Goal: Task Accomplishment & Management: Complete application form

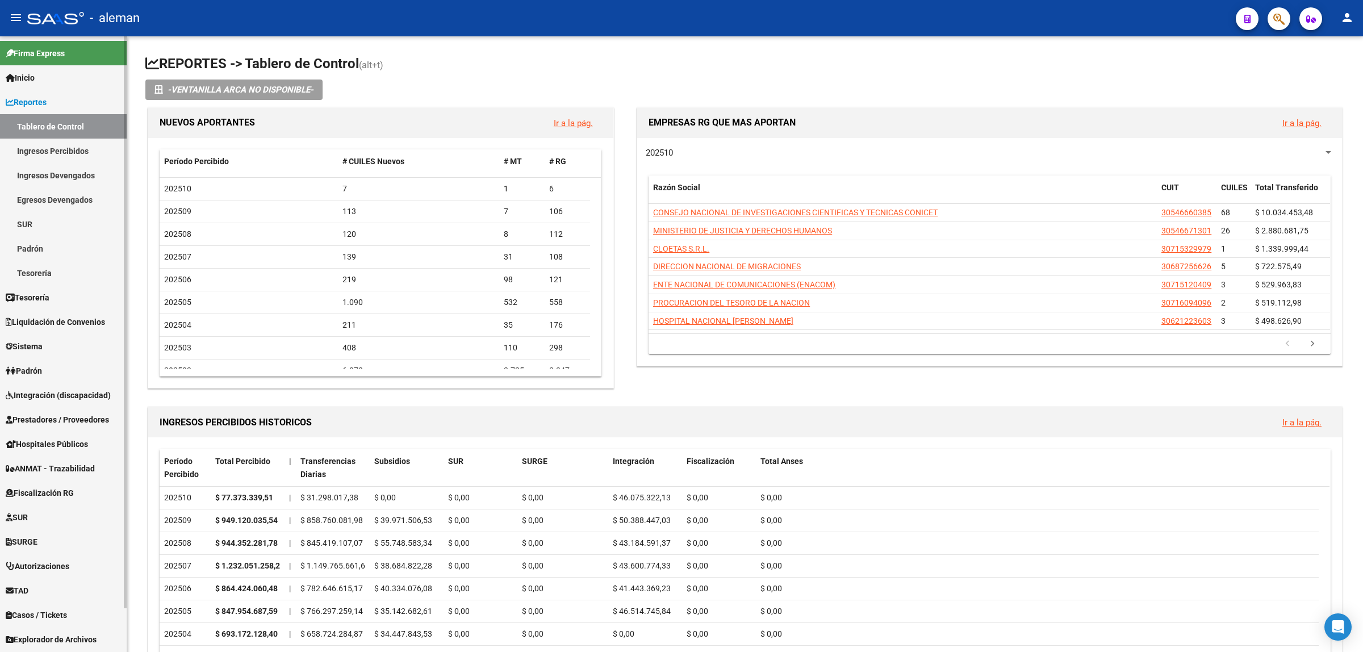
click at [81, 393] on span "Integración (discapacidad)" at bounding box center [58, 395] width 105 height 12
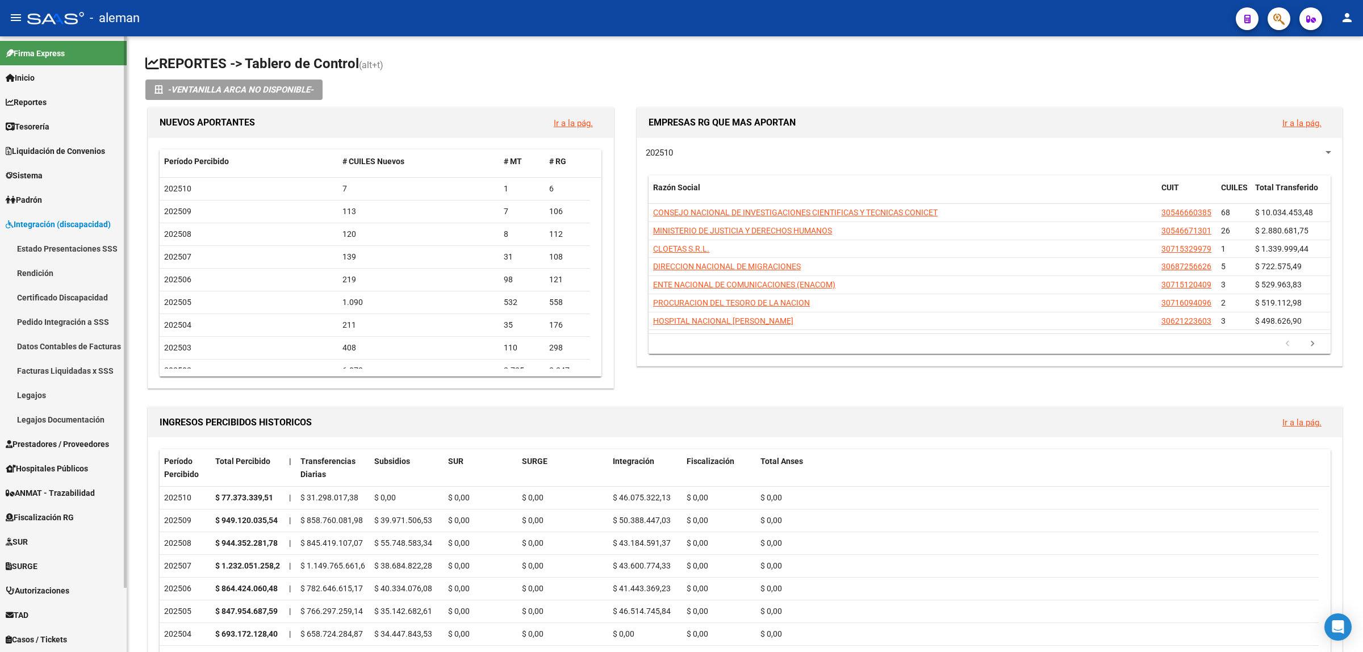
click at [54, 322] on link "Pedido Integración a SSS" at bounding box center [63, 322] width 127 height 24
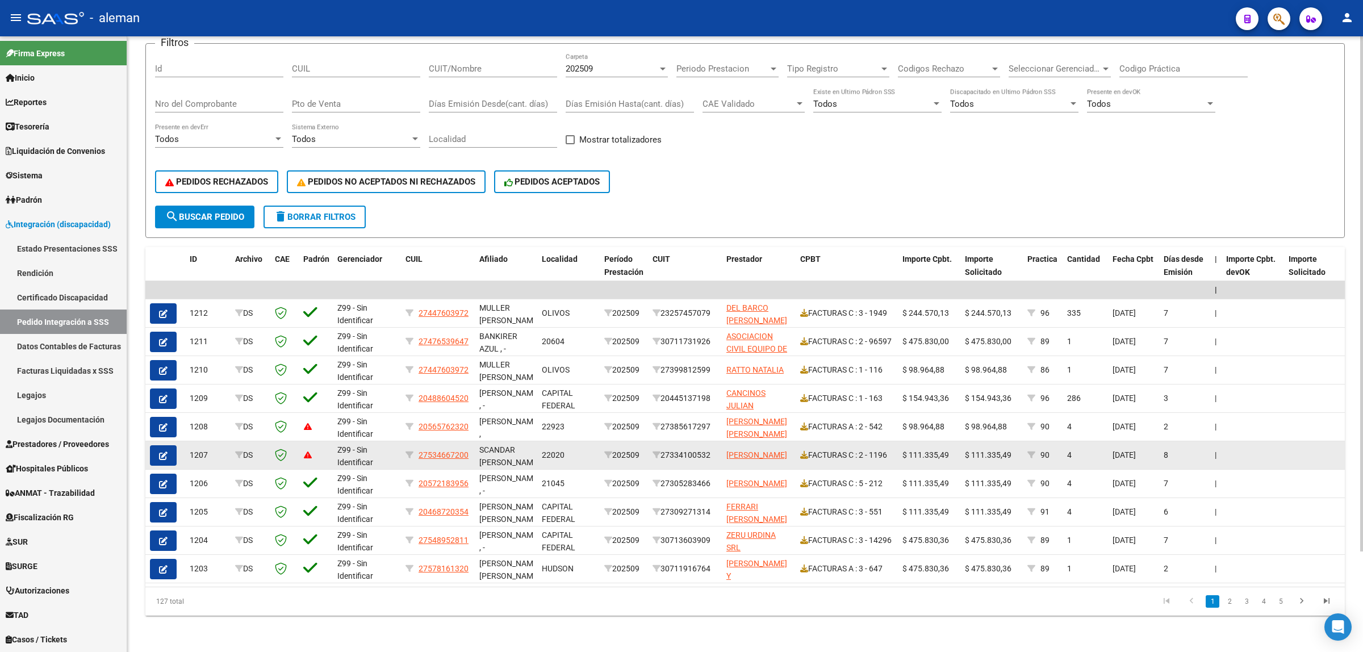
scroll to position [120, 0]
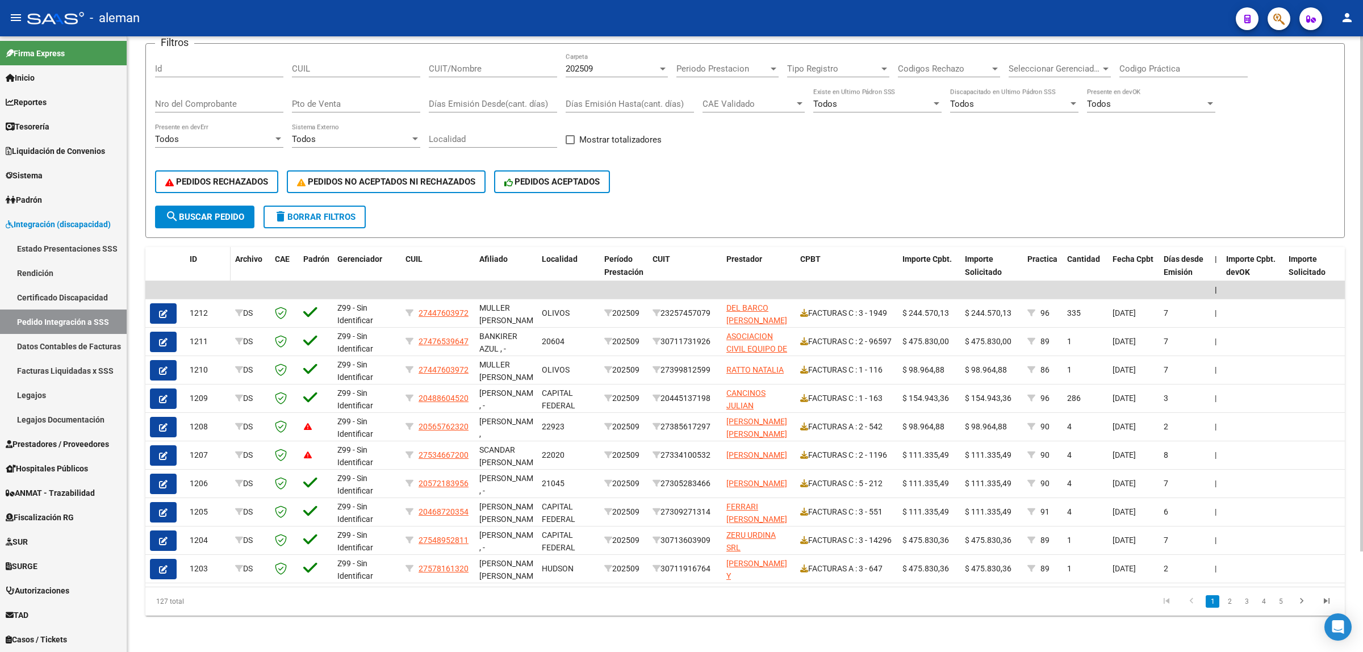
click at [195, 254] on span "ID" at bounding box center [193, 258] width 7 height 9
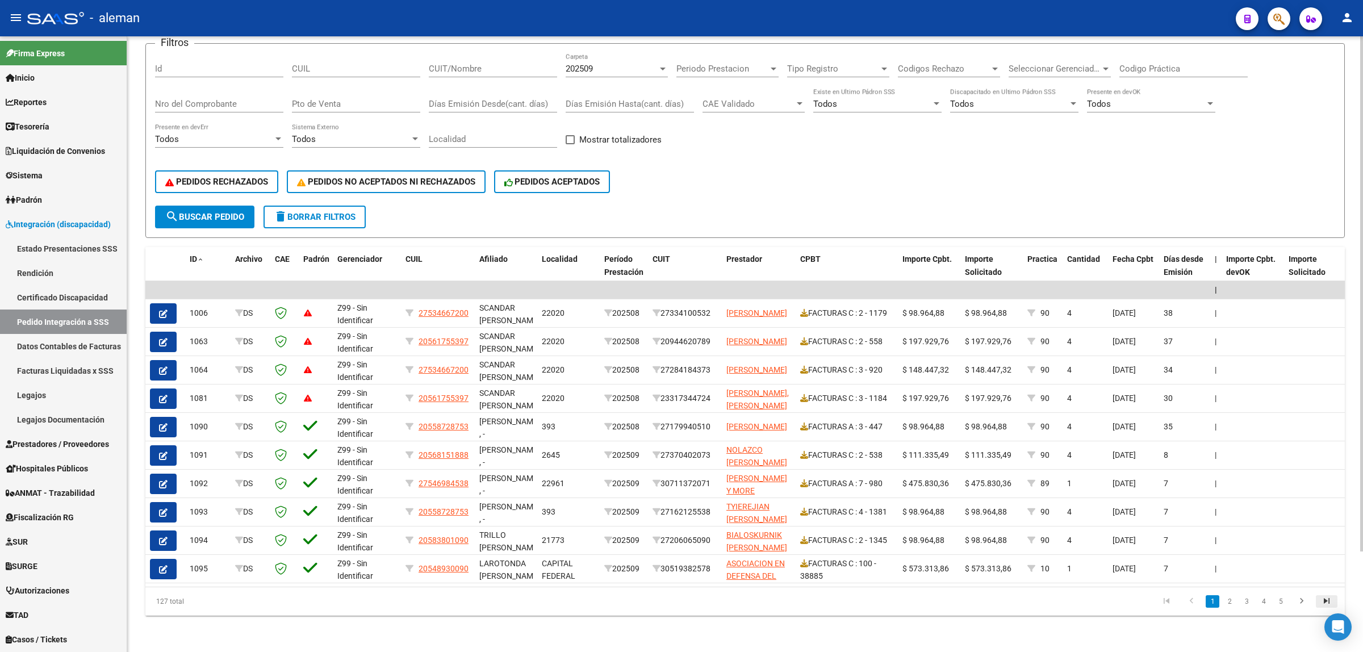
click at [1321, 602] on icon "go to last page" at bounding box center [1327, 603] width 15 height 14
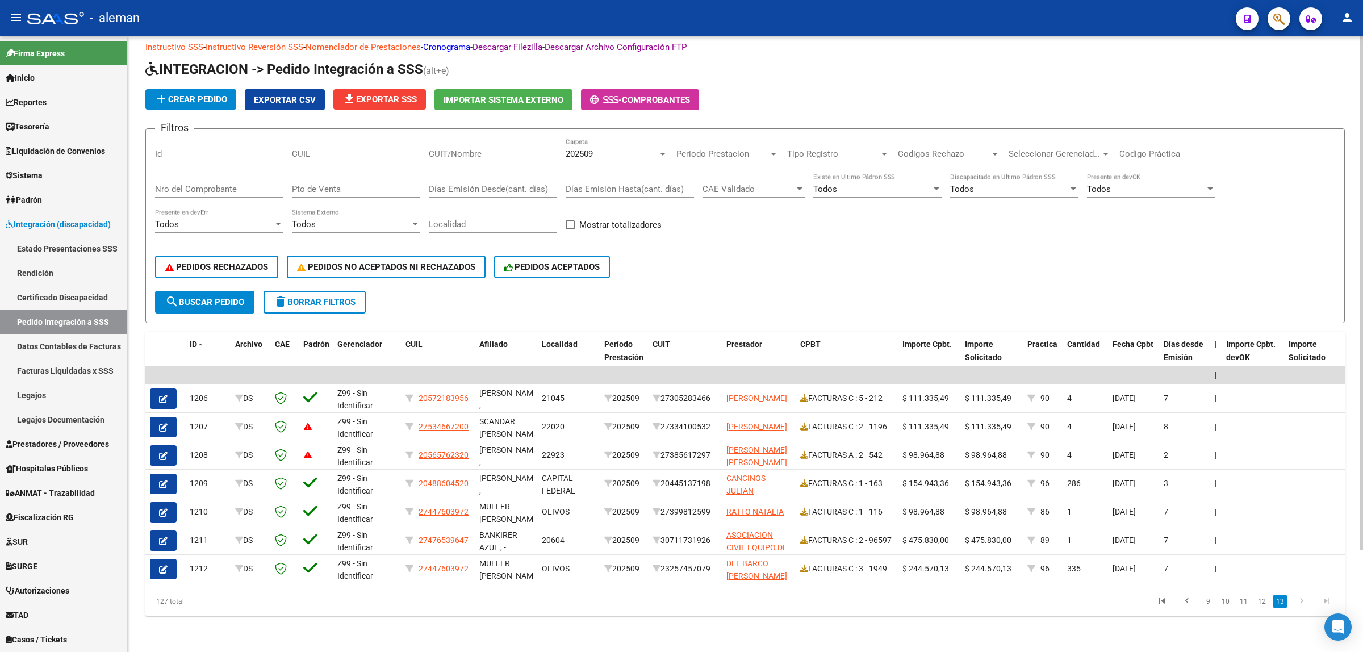
scroll to position [35, 0]
click at [1165, 605] on icon "go to first page" at bounding box center [1162, 603] width 15 height 14
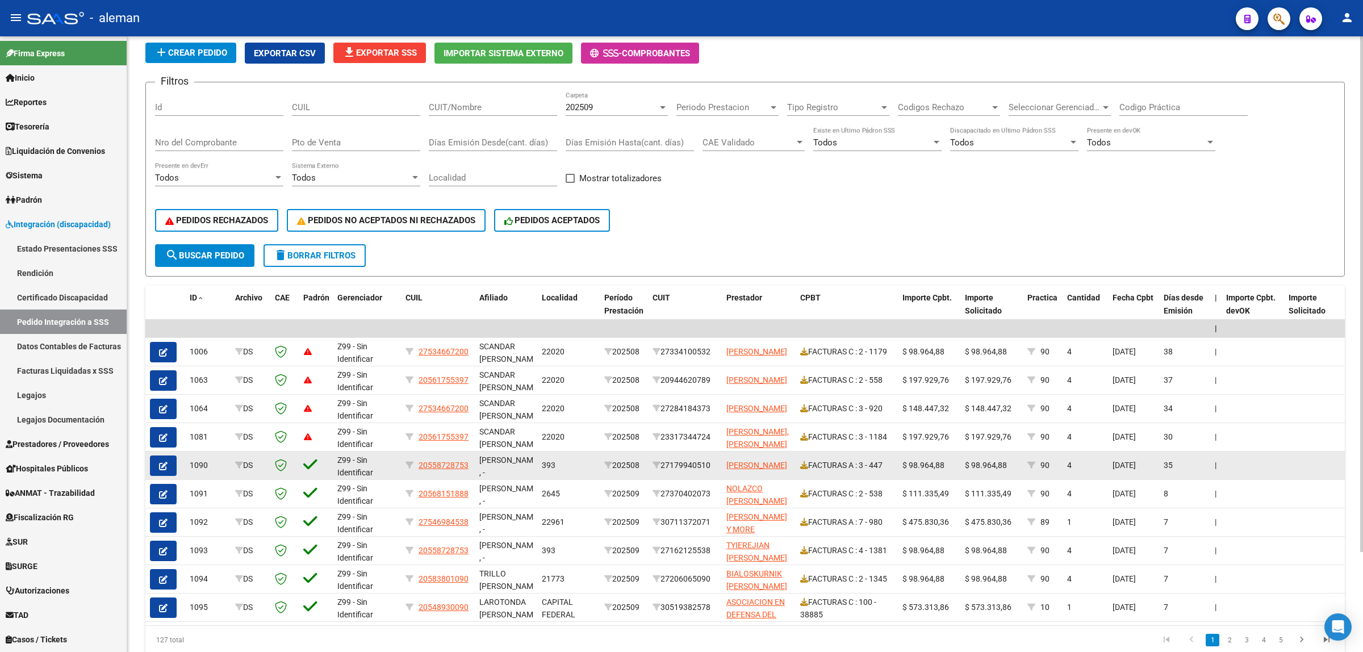
scroll to position [106, 0]
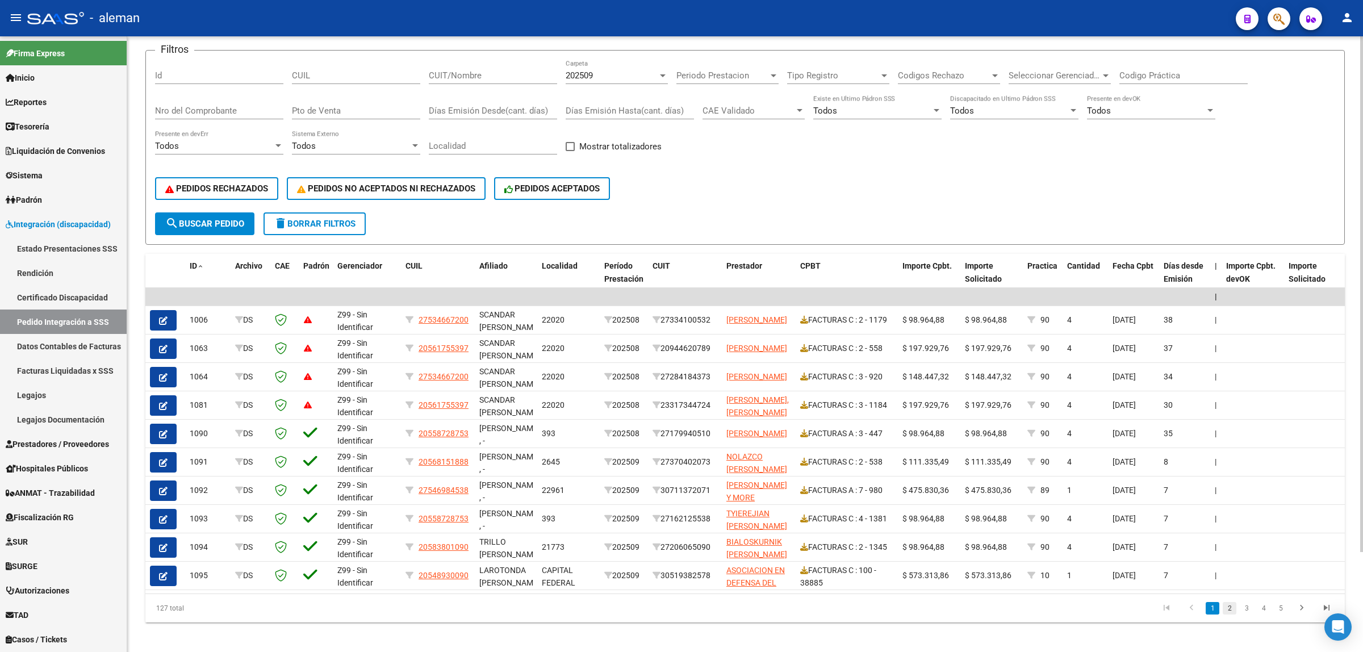
click at [1229, 615] on link "2" at bounding box center [1230, 608] width 14 height 12
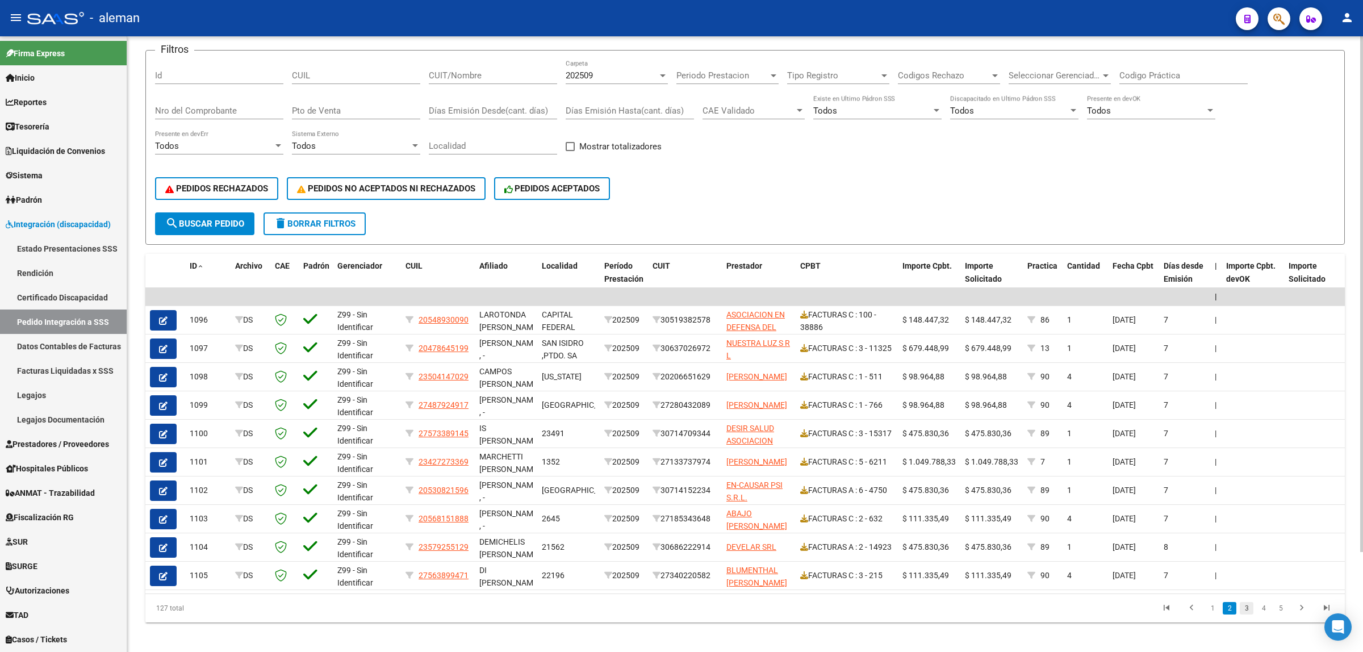
click at [1247, 615] on link "3" at bounding box center [1247, 608] width 14 height 12
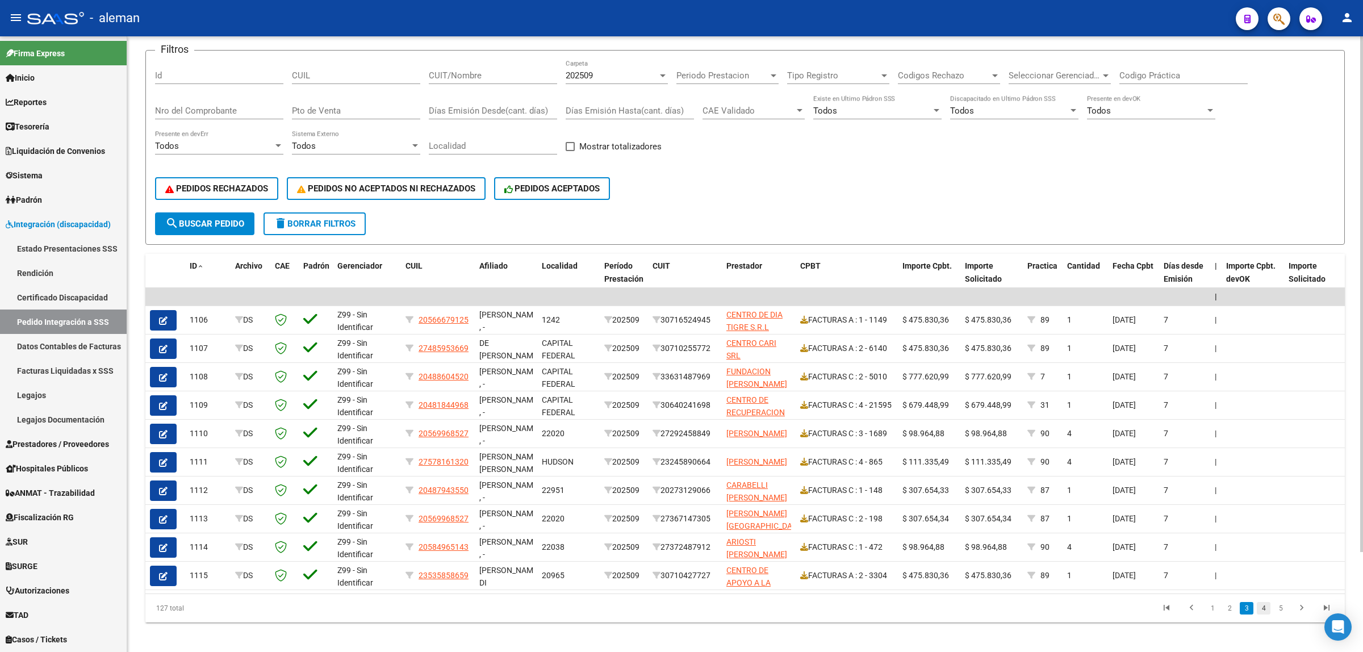
click at [1262, 615] on link "4" at bounding box center [1264, 608] width 14 height 12
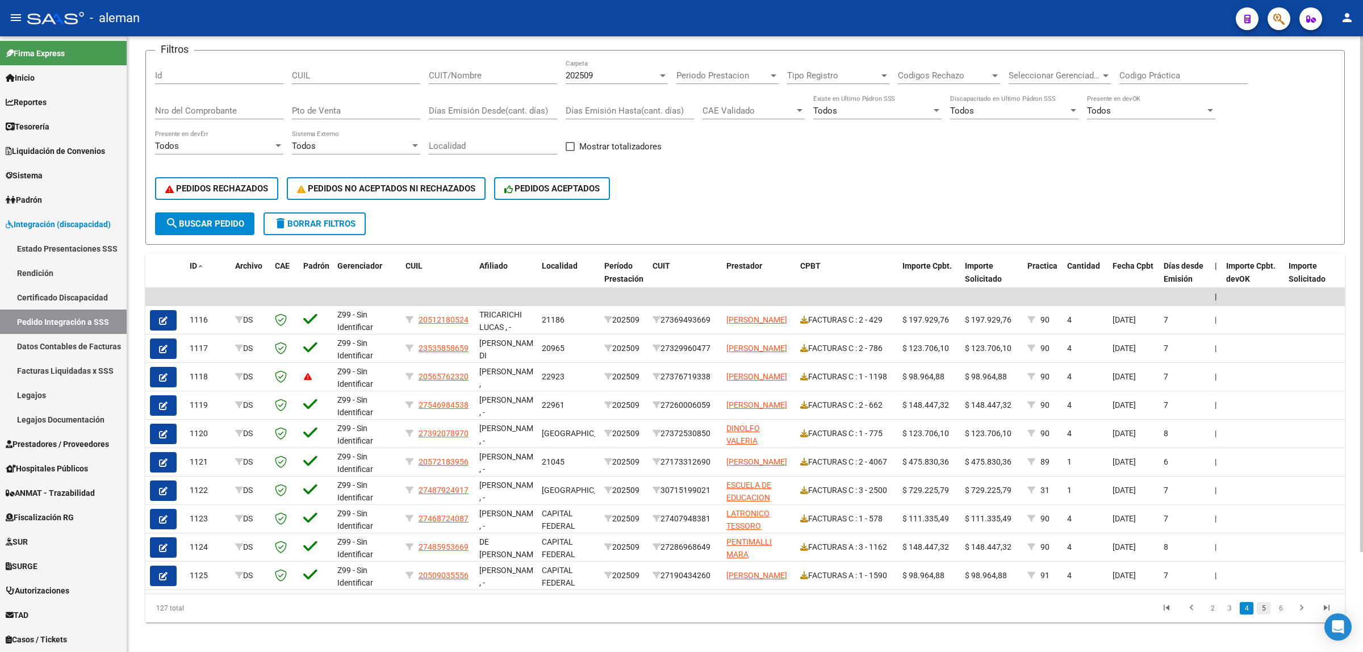
click at [1263, 615] on link "5" at bounding box center [1264, 608] width 14 height 12
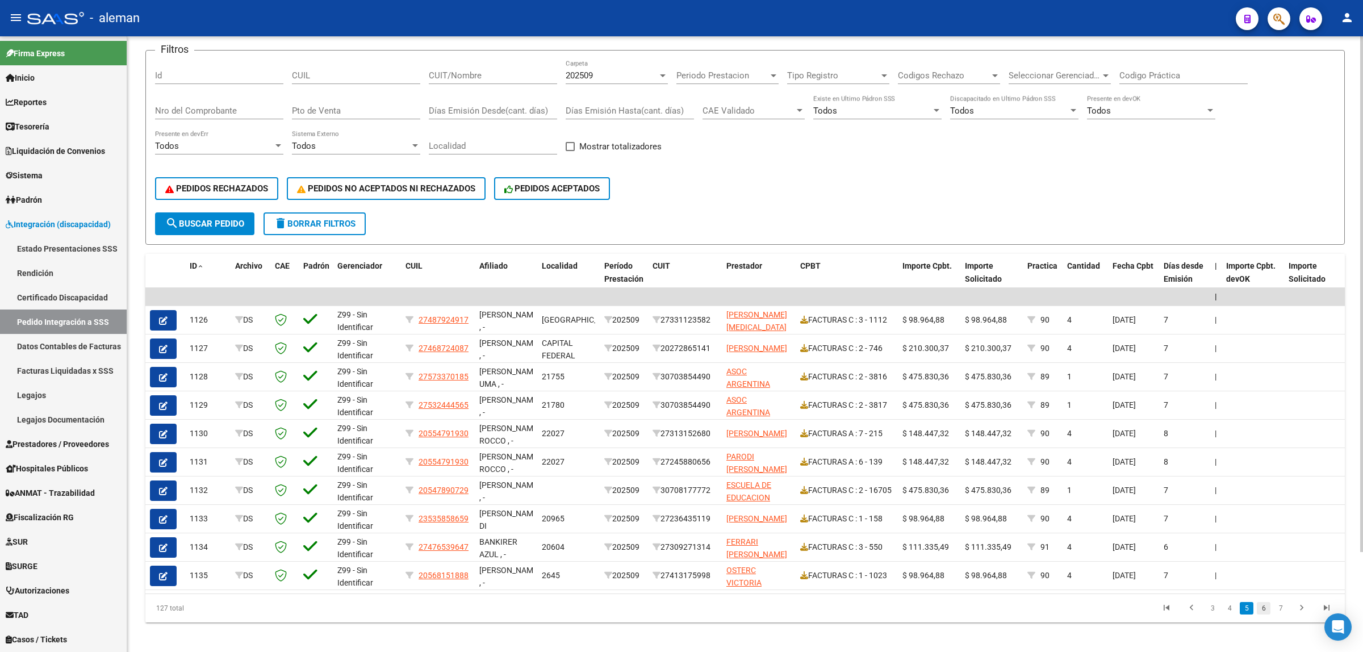
click at [1267, 615] on link "6" at bounding box center [1264, 608] width 14 height 12
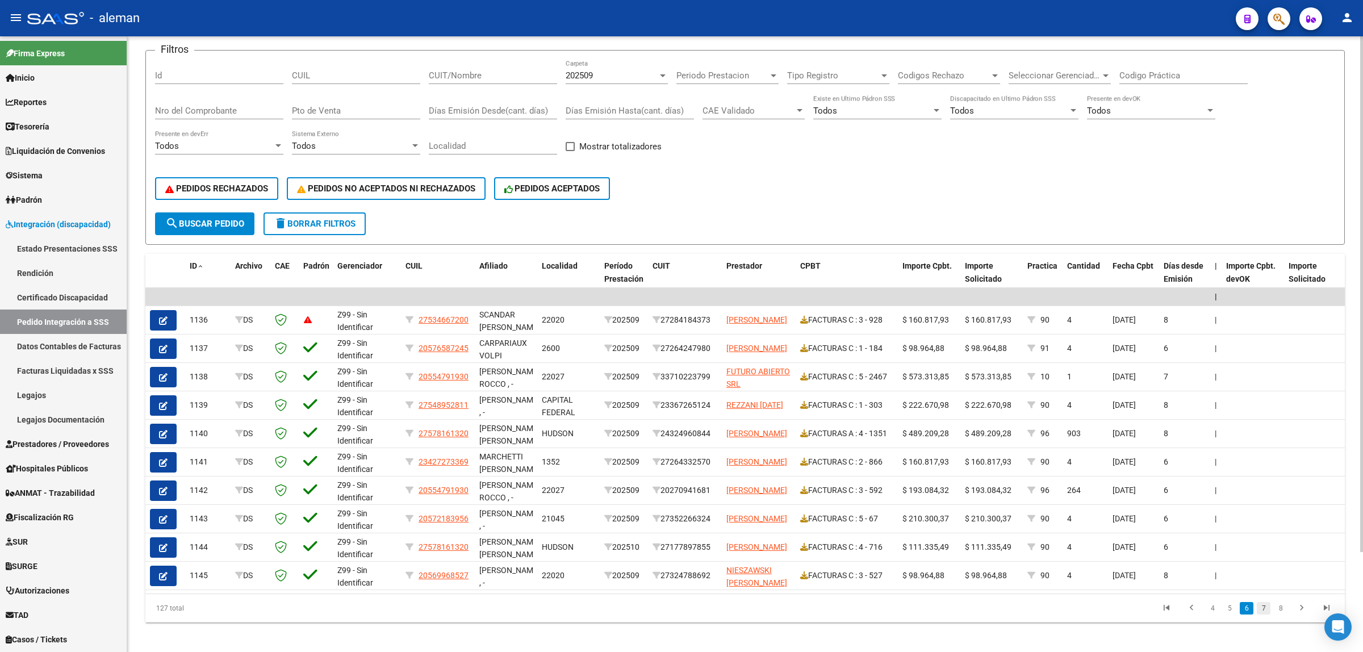
click at [1266, 615] on link "7" at bounding box center [1264, 608] width 14 height 12
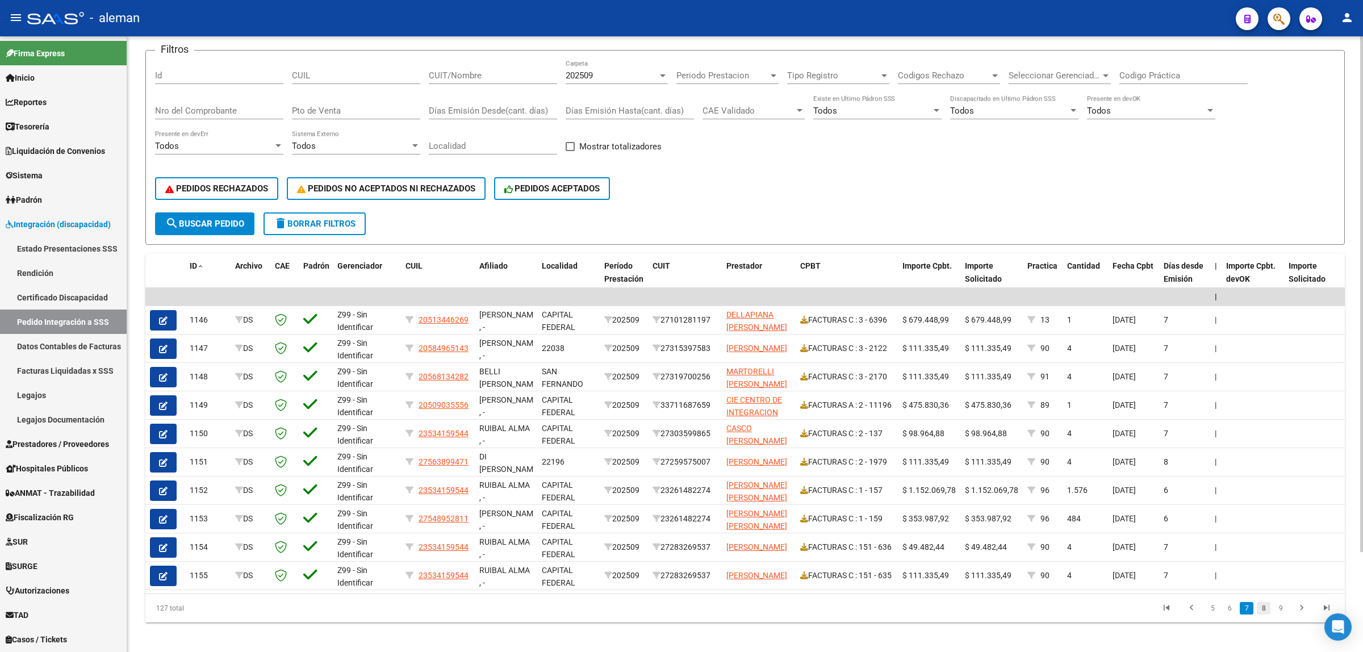
click at [1265, 615] on link "8" at bounding box center [1264, 608] width 14 height 12
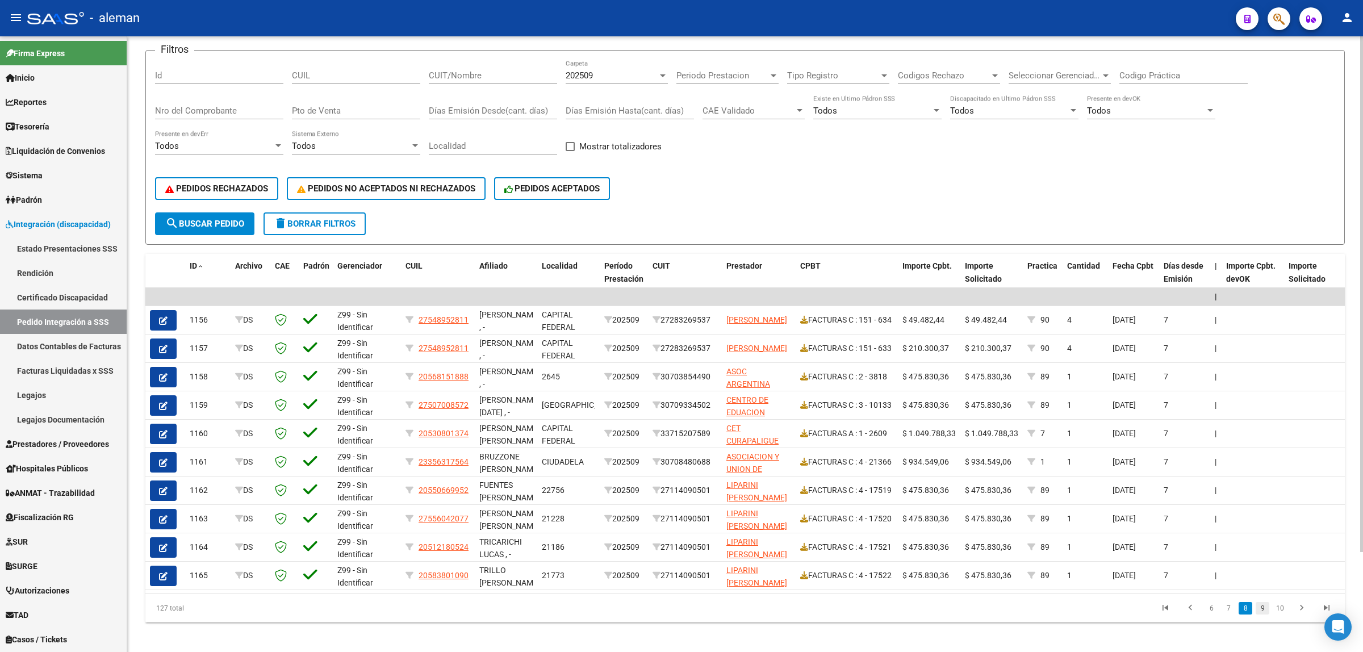
click at [1267, 615] on link "9" at bounding box center [1263, 608] width 14 height 12
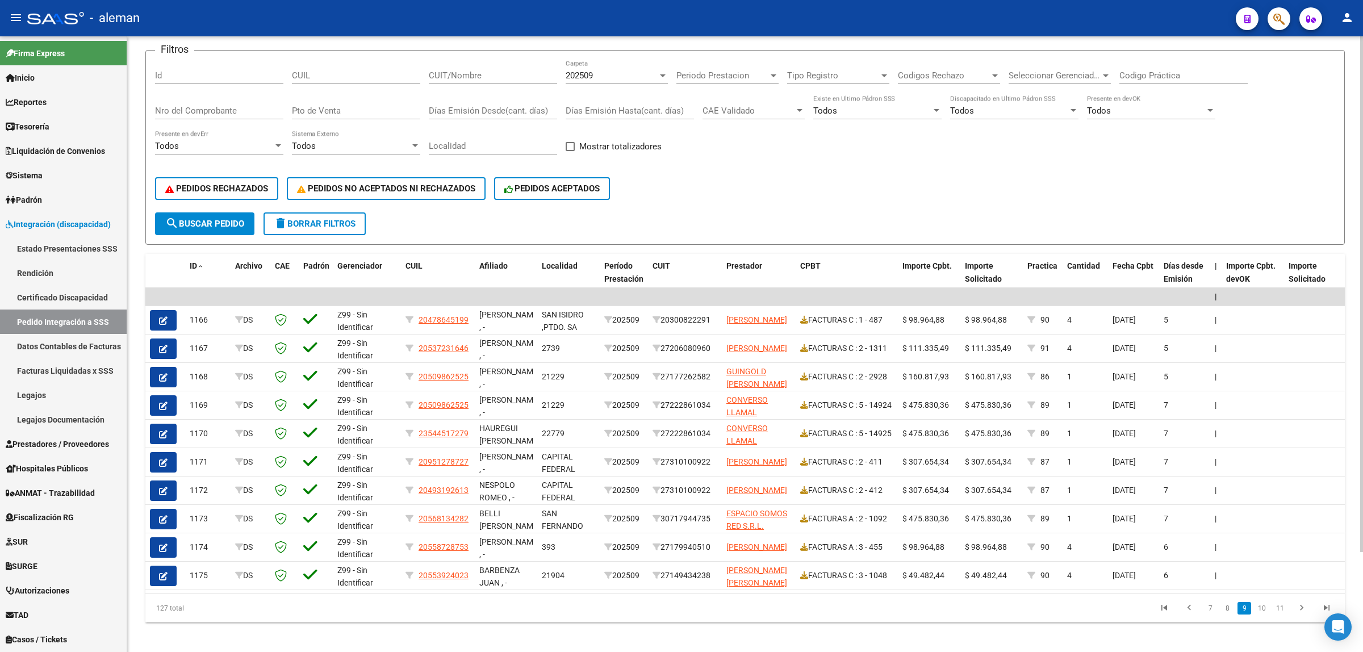
click at [1267, 615] on link "10" at bounding box center [1262, 608] width 15 height 12
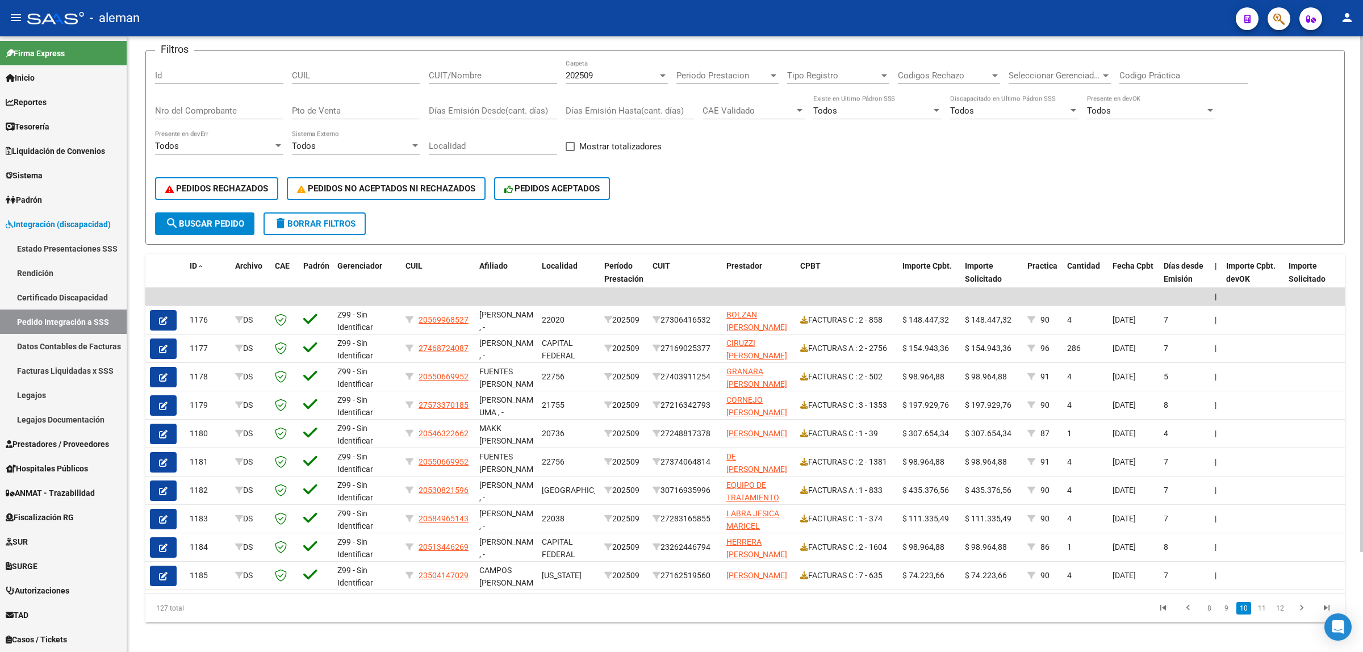
click at [1267, 615] on link "11" at bounding box center [1262, 608] width 15 height 12
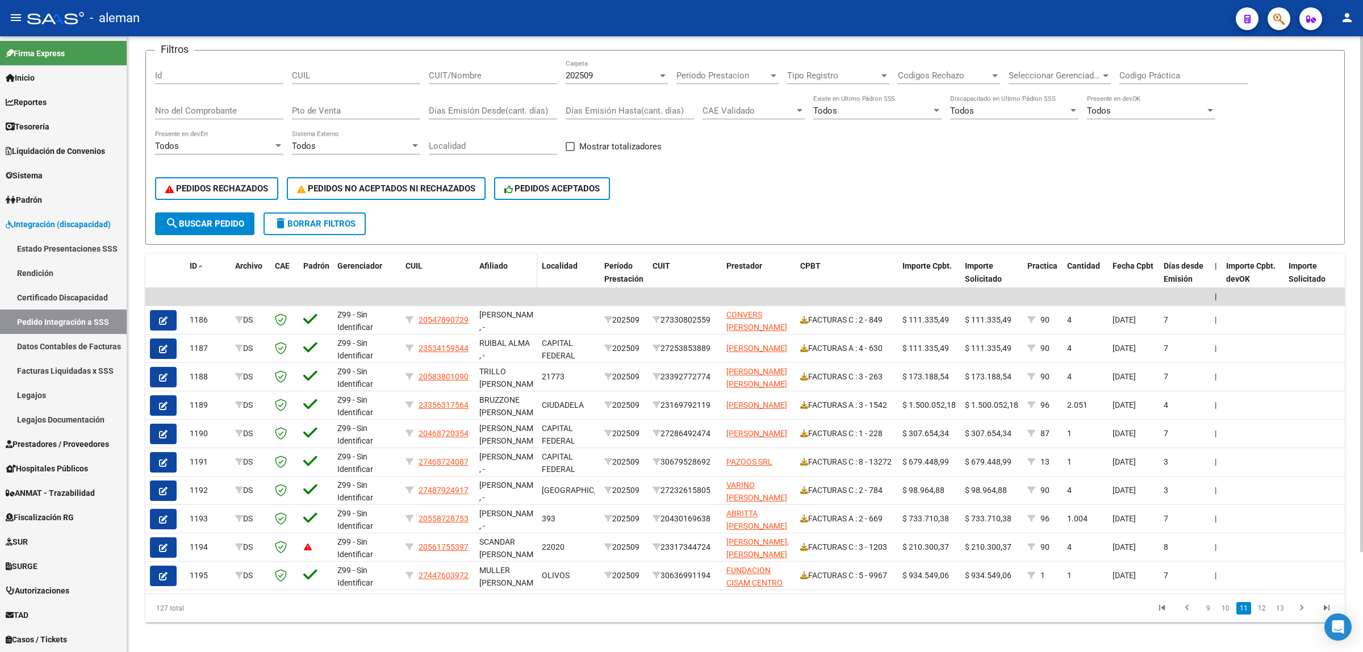
click at [498, 263] on span "Afiliado" at bounding box center [493, 265] width 28 height 9
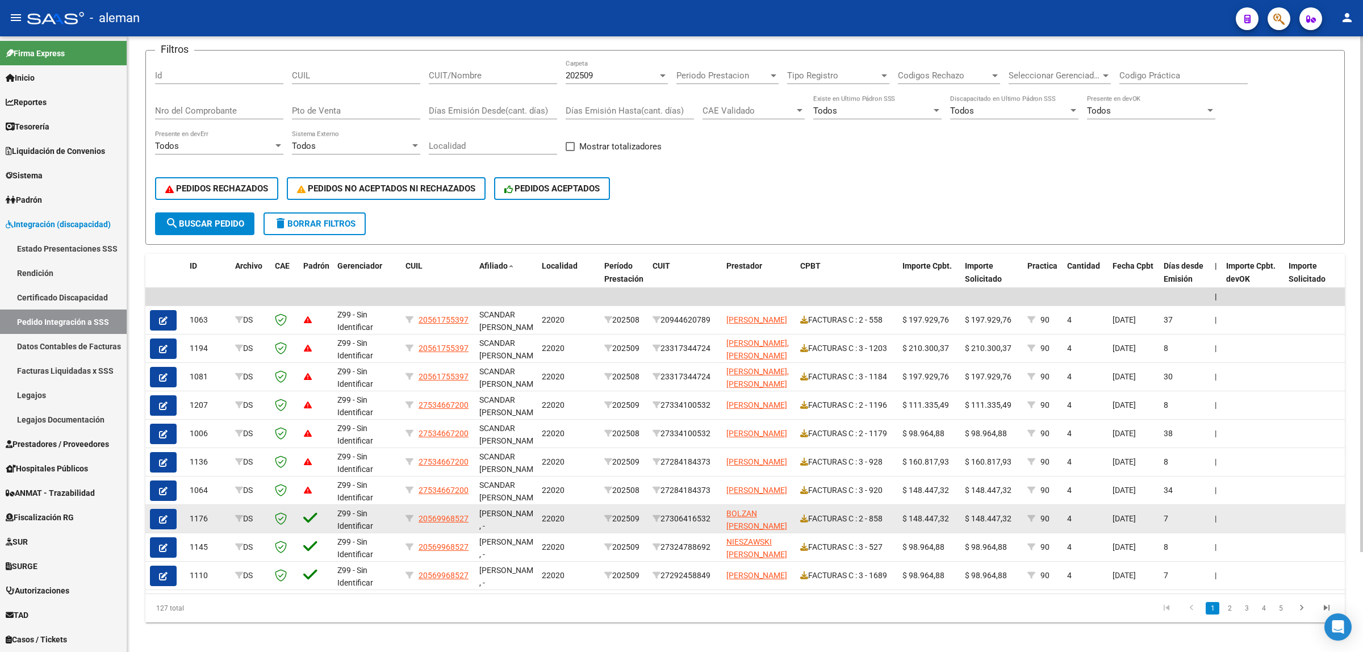
scroll to position [120, 0]
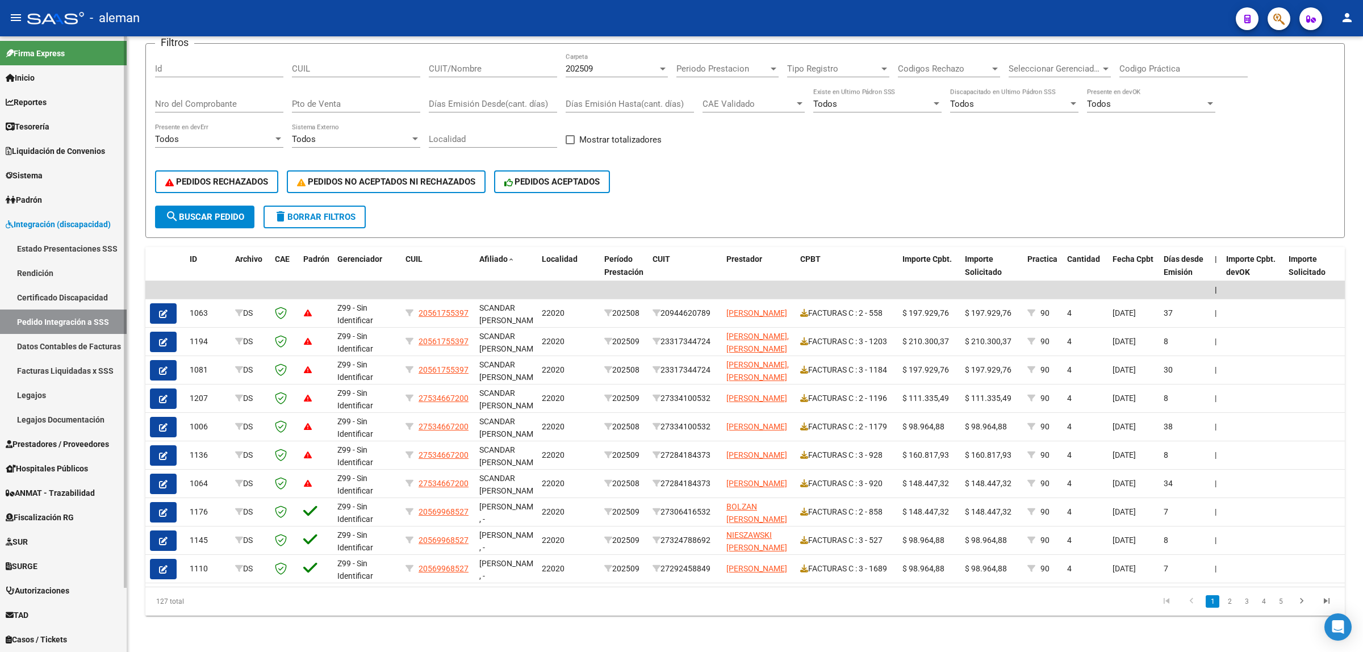
click at [36, 265] on link "Rendición" at bounding box center [63, 273] width 127 height 24
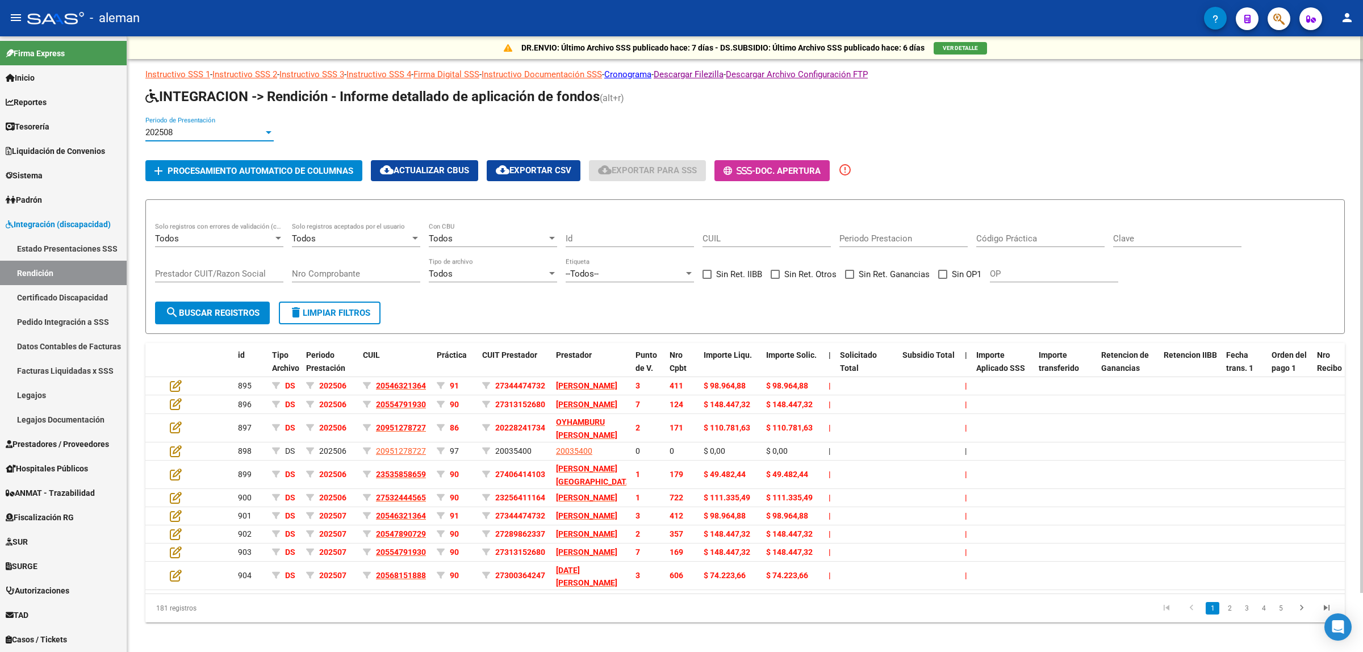
click at [270, 132] on div at bounding box center [269, 132] width 10 height 9
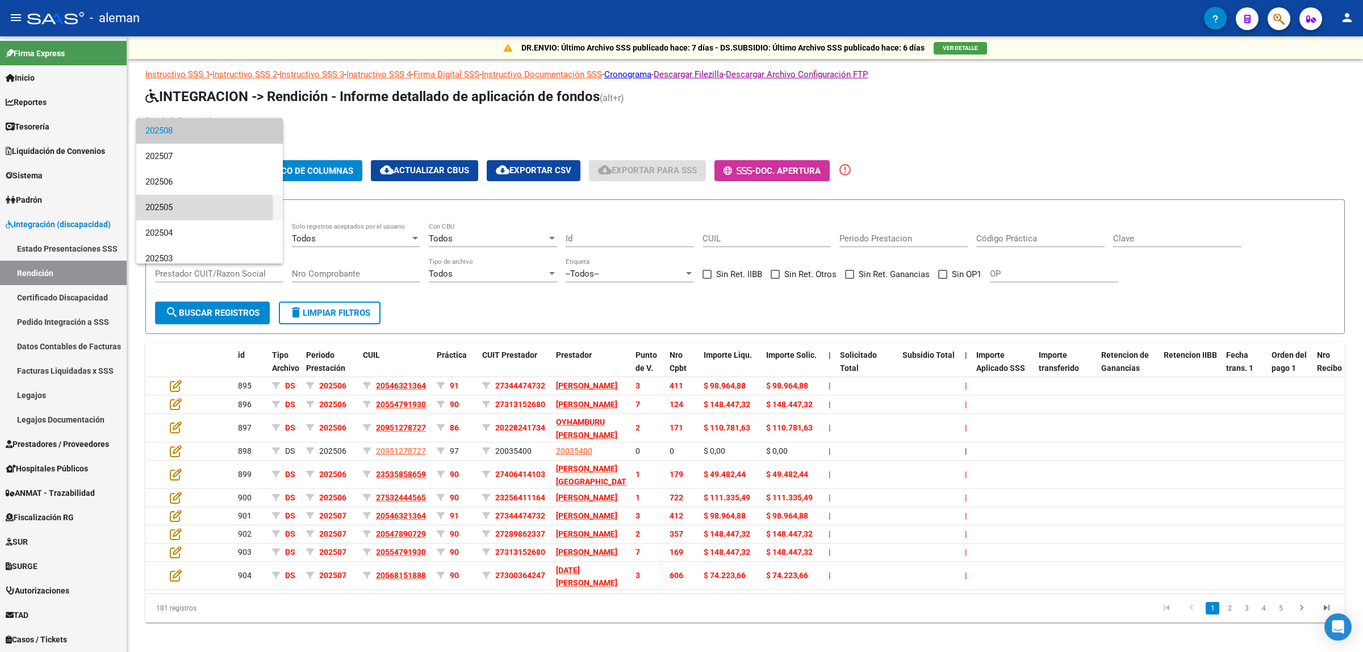
click at [172, 208] on span "202505" at bounding box center [209, 208] width 128 height 26
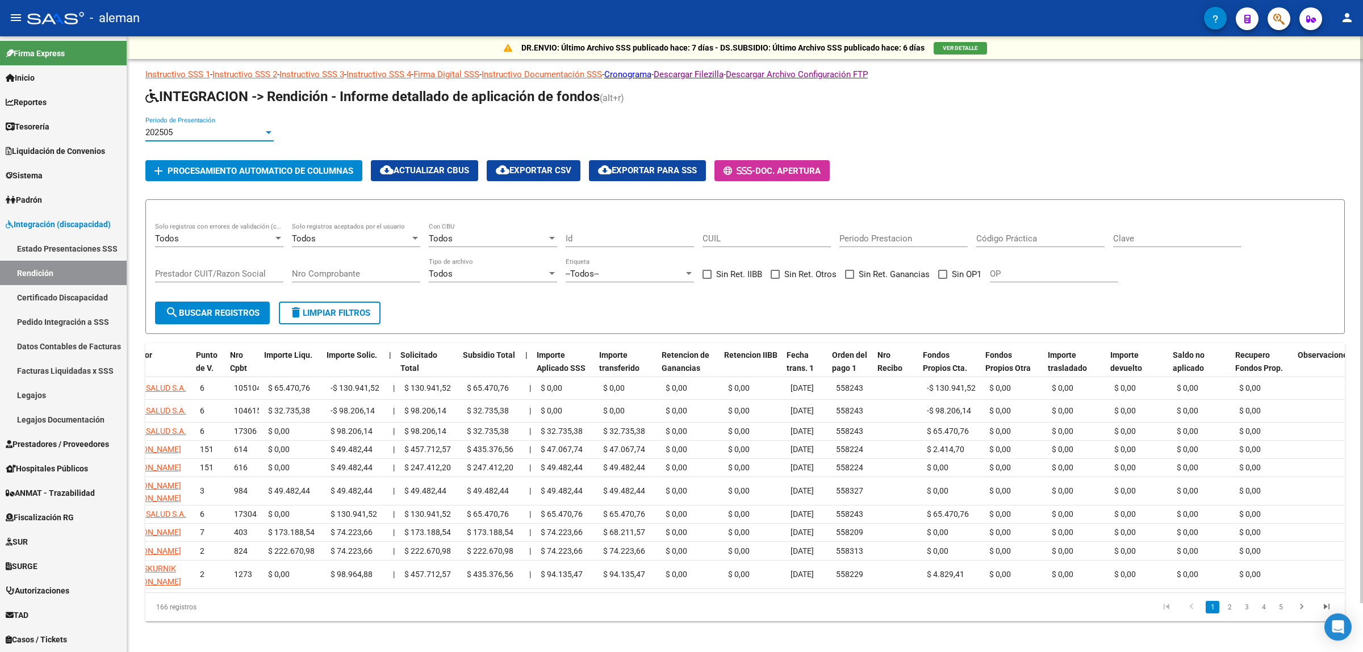
scroll to position [0, 439]
click at [932, 356] on span "Fondos Propios Cta. Disca." at bounding box center [945, 367] width 44 height 35
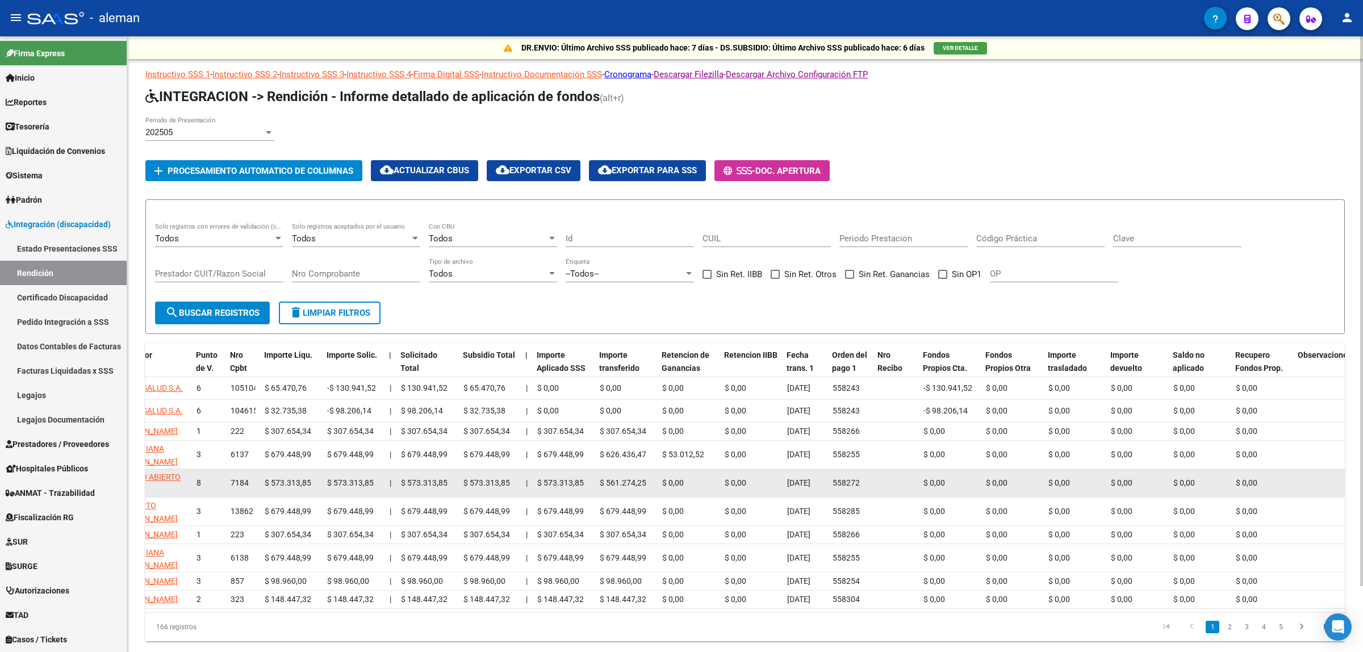
scroll to position [74, 0]
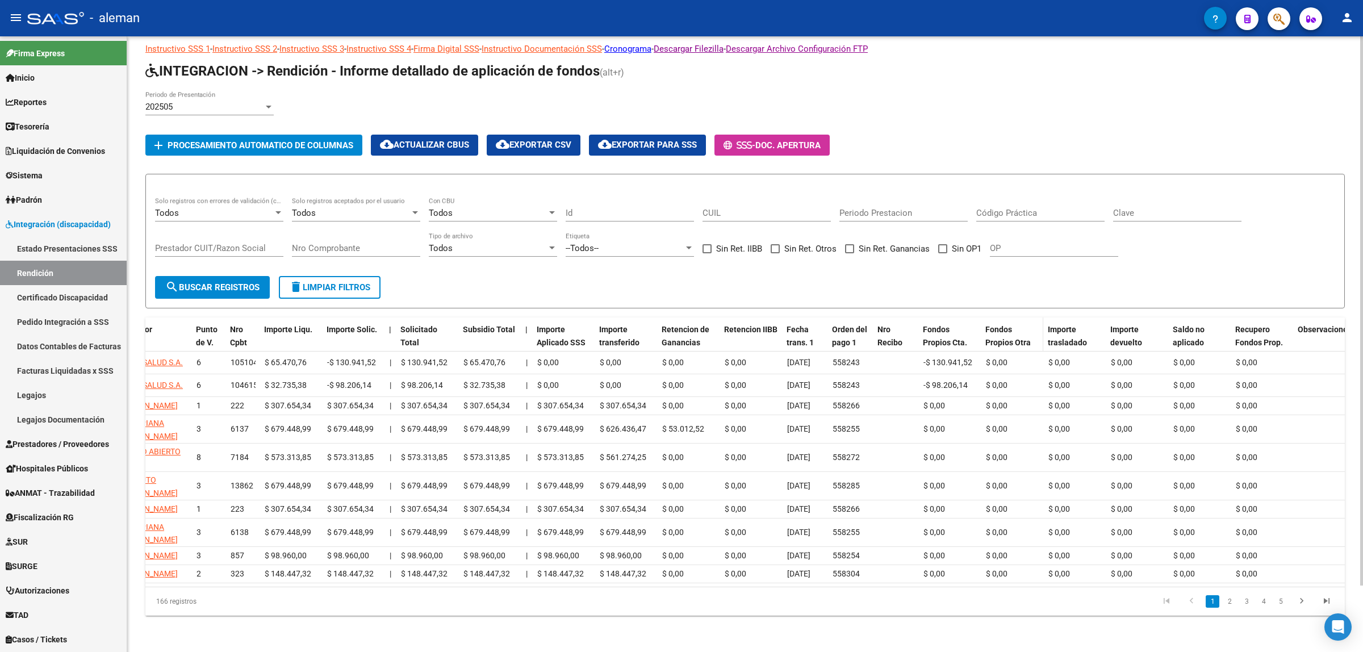
click at [1003, 323] on div "Fondos Propios Otra Cta." at bounding box center [1012, 342] width 53 height 39
click at [1001, 325] on span "Fondos Propios Otra Cta." at bounding box center [1008, 342] width 45 height 35
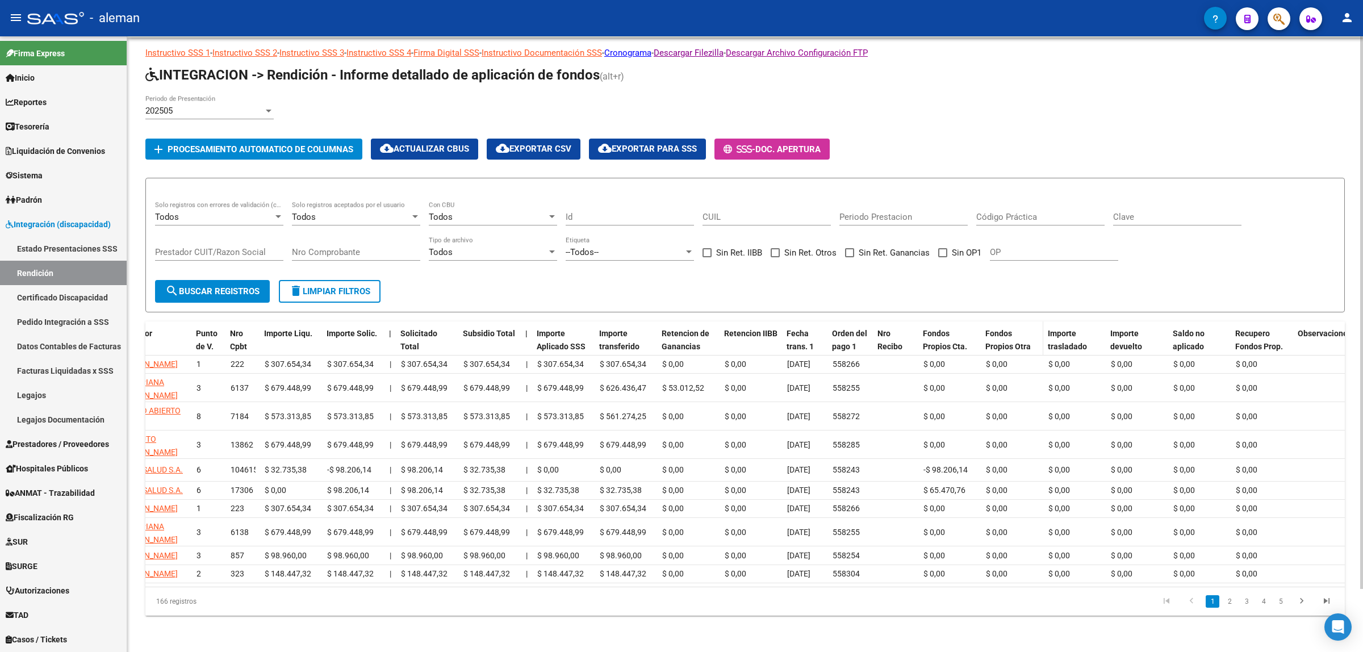
scroll to position [70, 0]
click at [936, 329] on span "Fondos Propios Cta. Disca." at bounding box center [945, 346] width 44 height 35
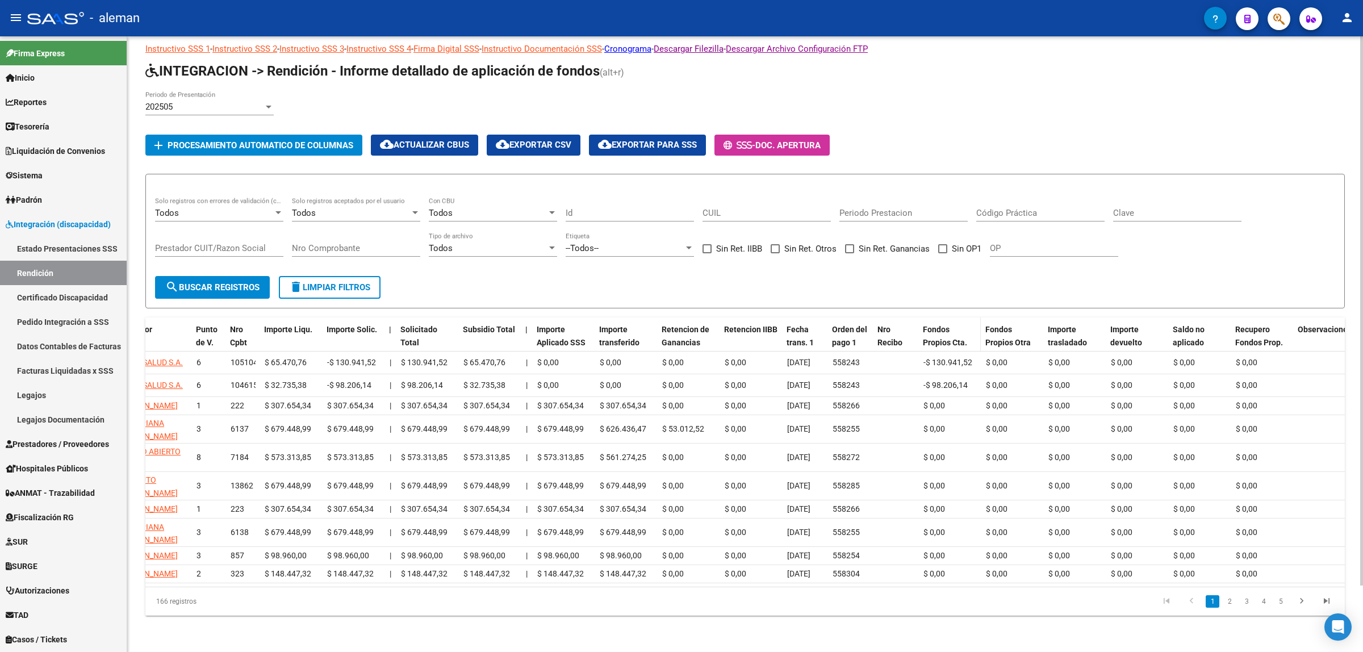
scroll to position [74, 0]
click at [936, 325] on span "Fondos Propios Cta. Disca." at bounding box center [945, 342] width 44 height 35
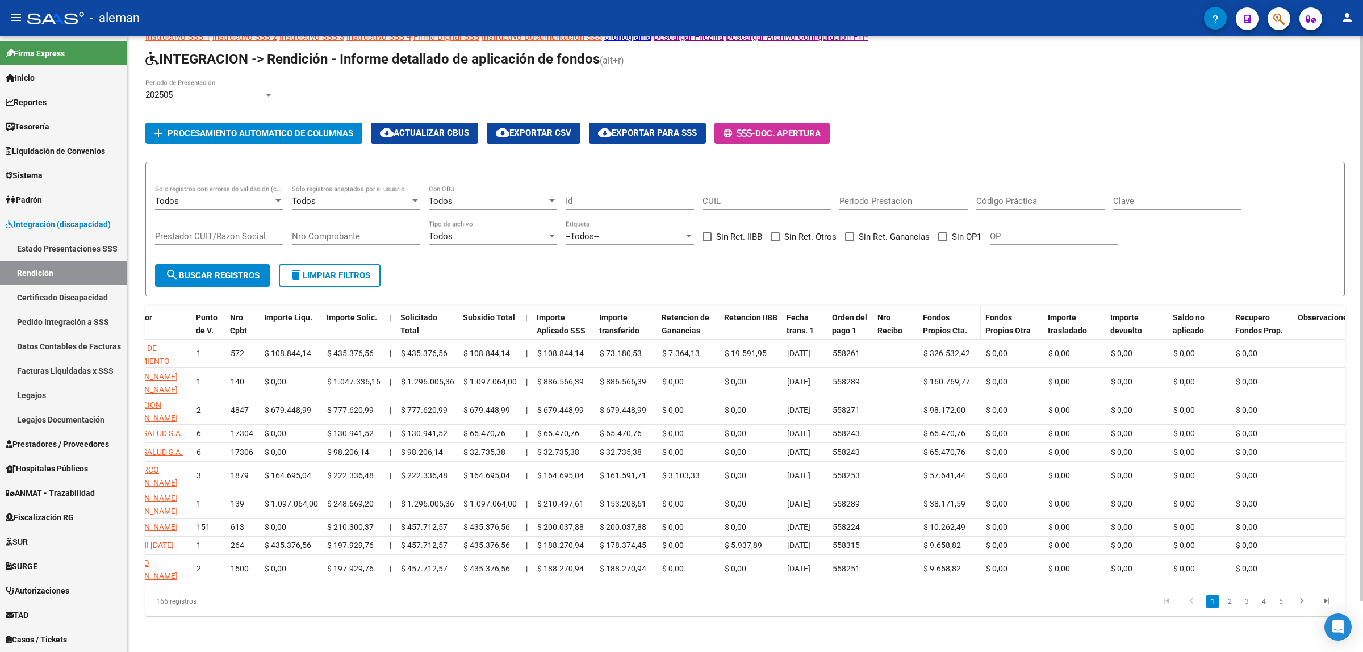
scroll to position [55, 0]
click at [1234, 603] on link "2" at bounding box center [1230, 601] width 14 height 12
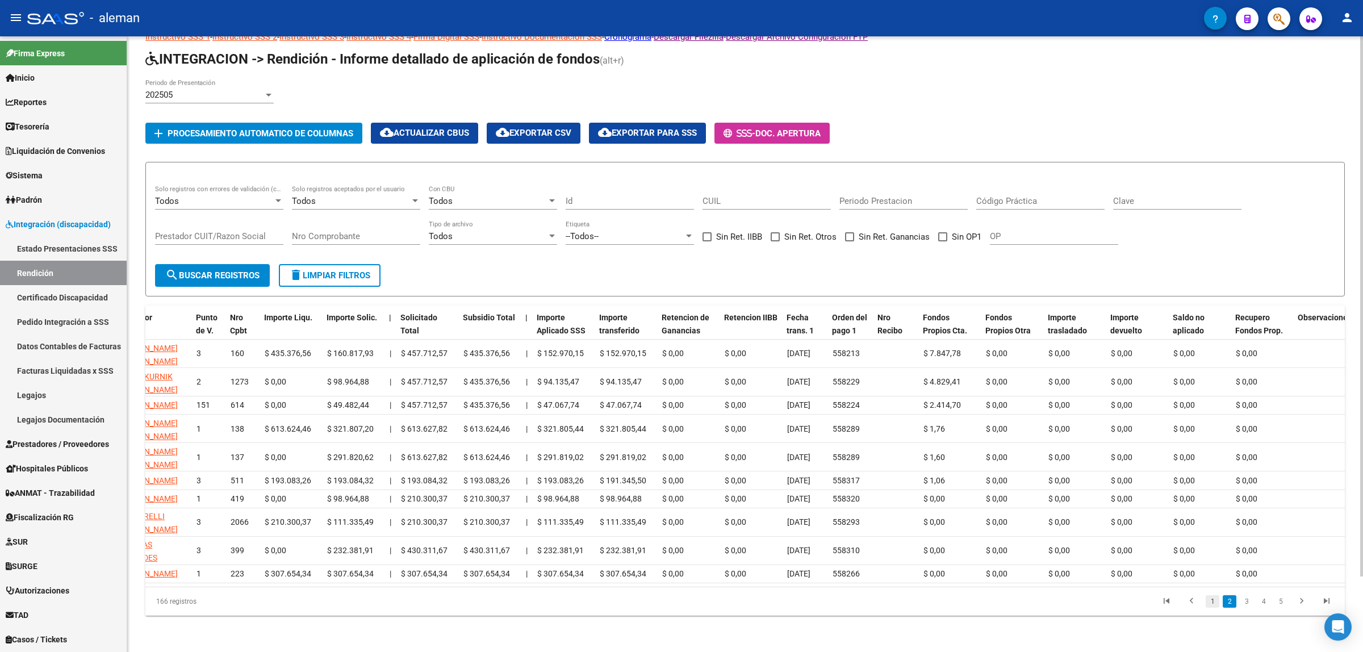
click at [1214, 608] on link "1" at bounding box center [1213, 601] width 14 height 12
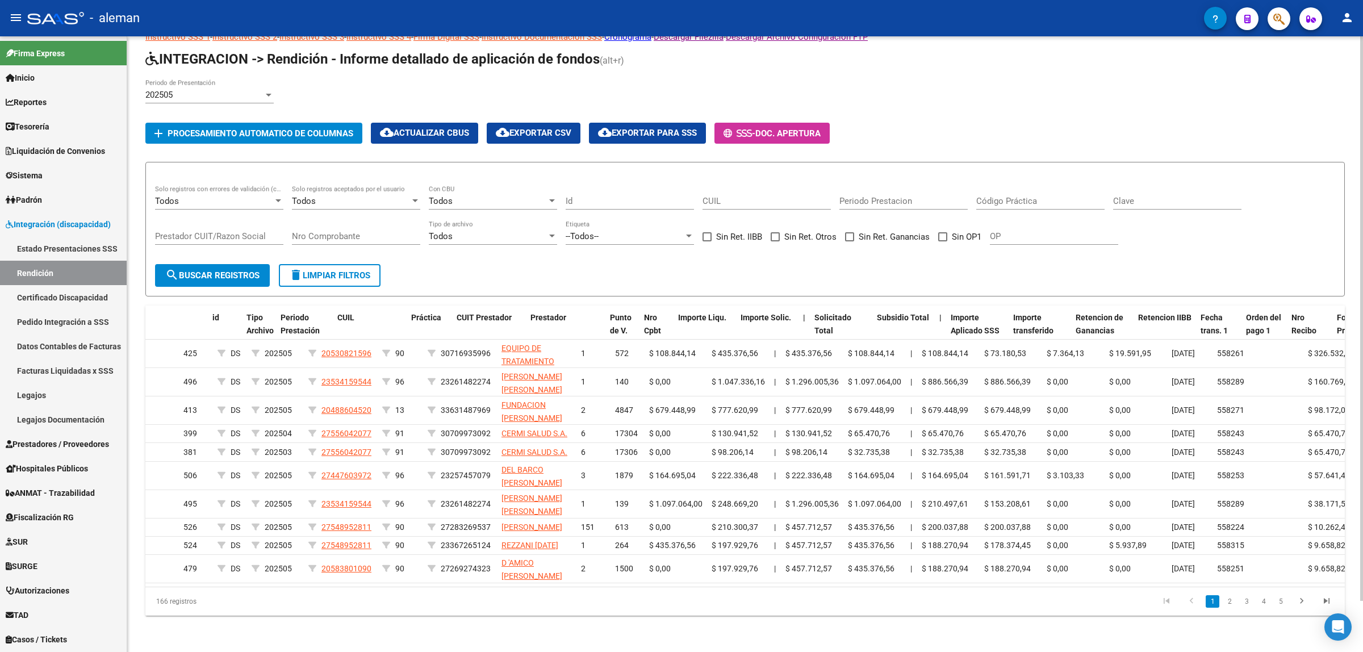
scroll to position [0, 0]
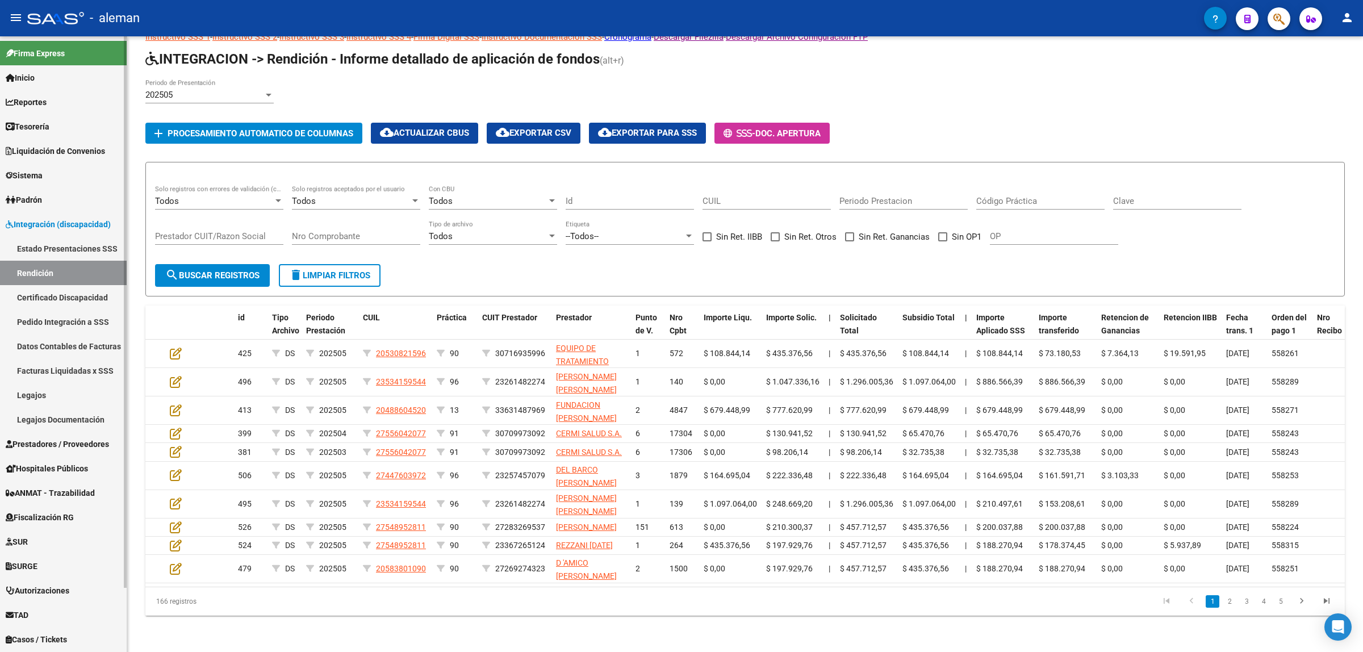
click at [75, 324] on link "Pedido Integración a SSS" at bounding box center [63, 322] width 127 height 24
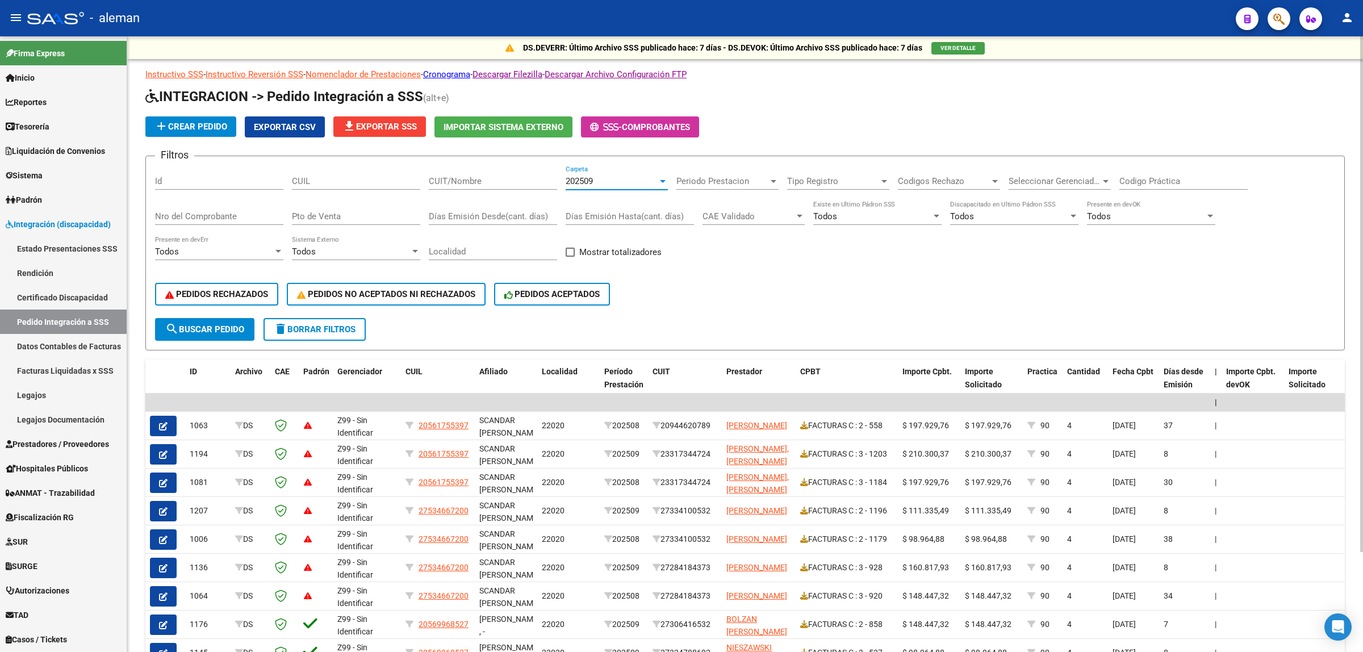
click at [663, 183] on div at bounding box center [663, 181] width 10 height 9
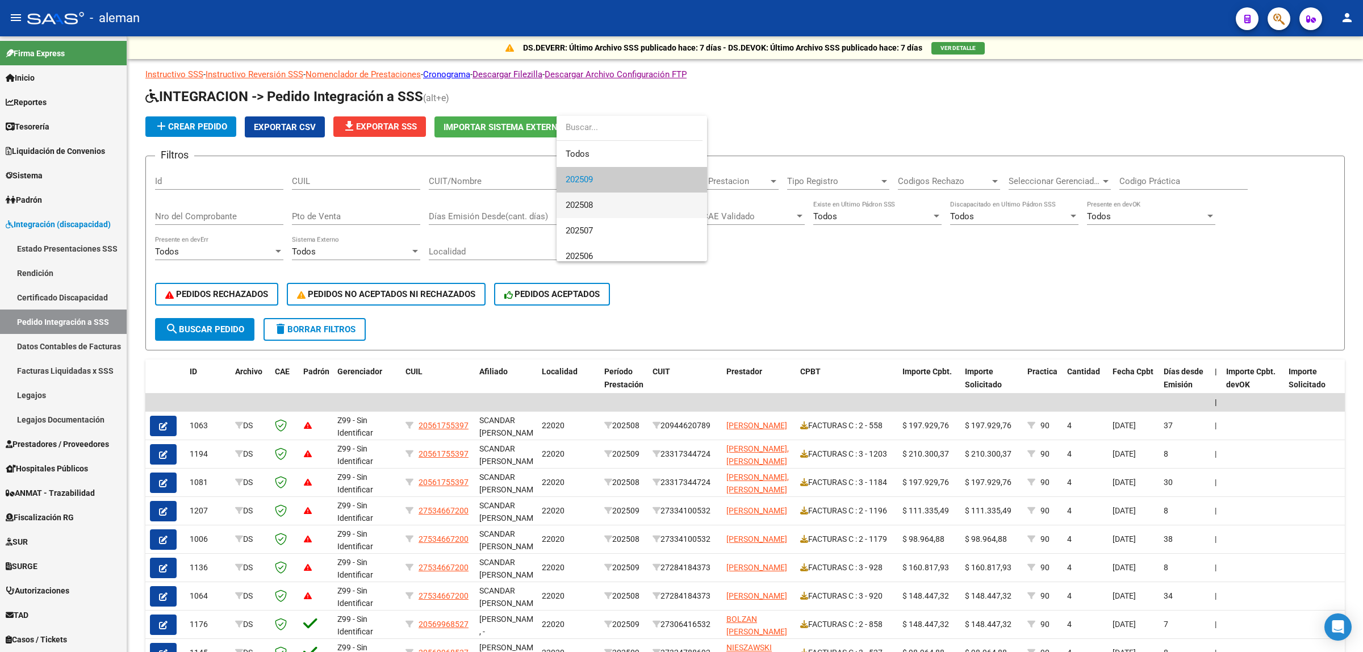
click at [606, 206] on span "202508" at bounding box center [632, 206] width 132 height 26
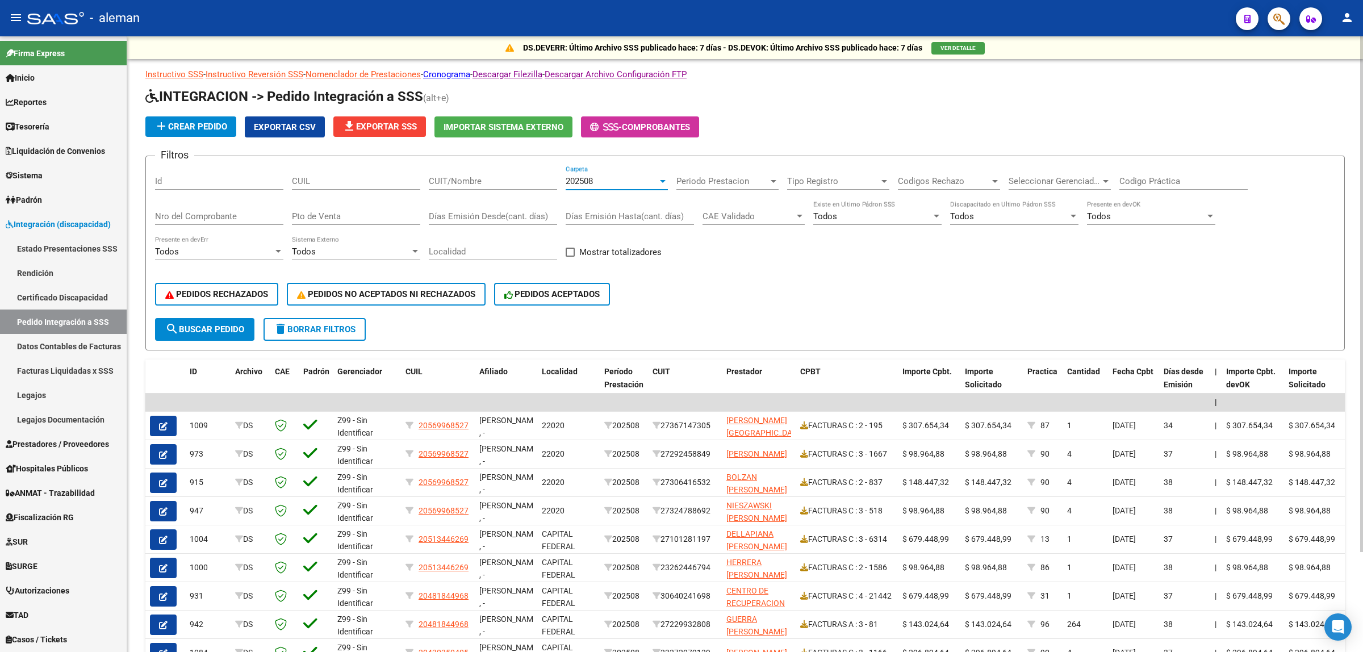
click at [239, 325] on span "search Buscar Pedido" at bounding box center [204, 329] width 79 height 10
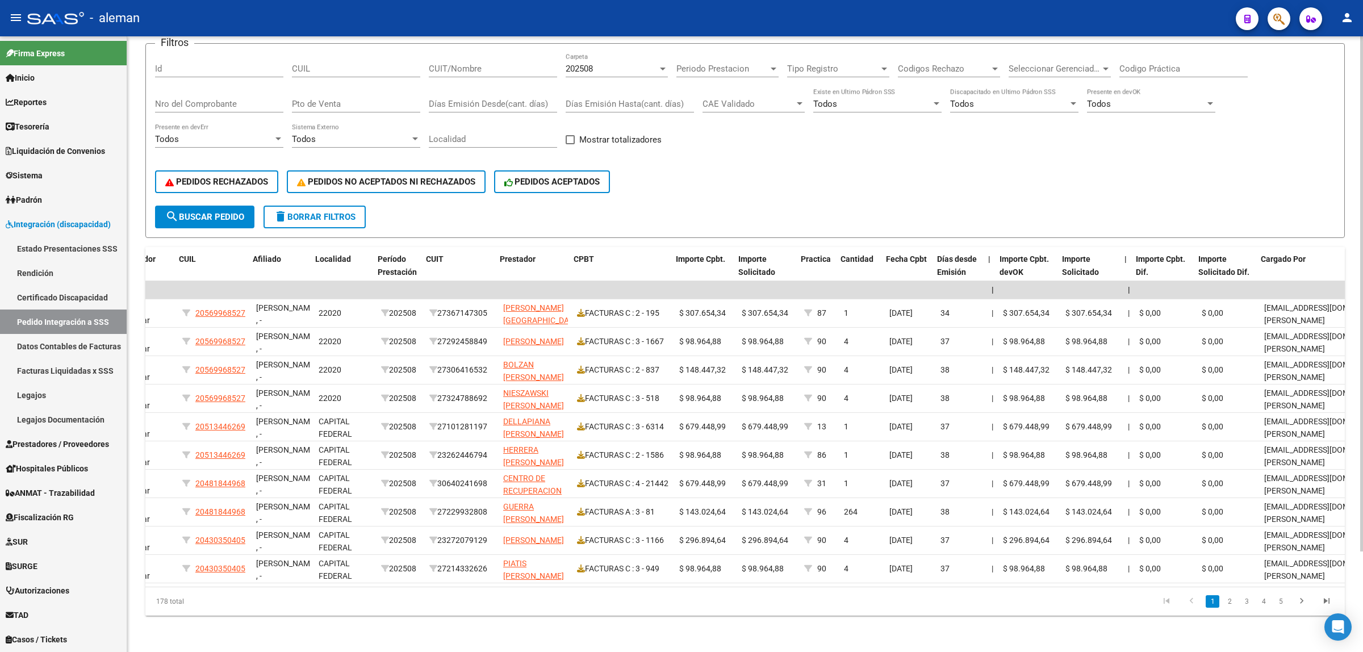
scroll to position [0, 226]
click at [1152, 254] on span "Importe Cpbt. Dif." at bounding box center [1160, 265] width 49 height 22
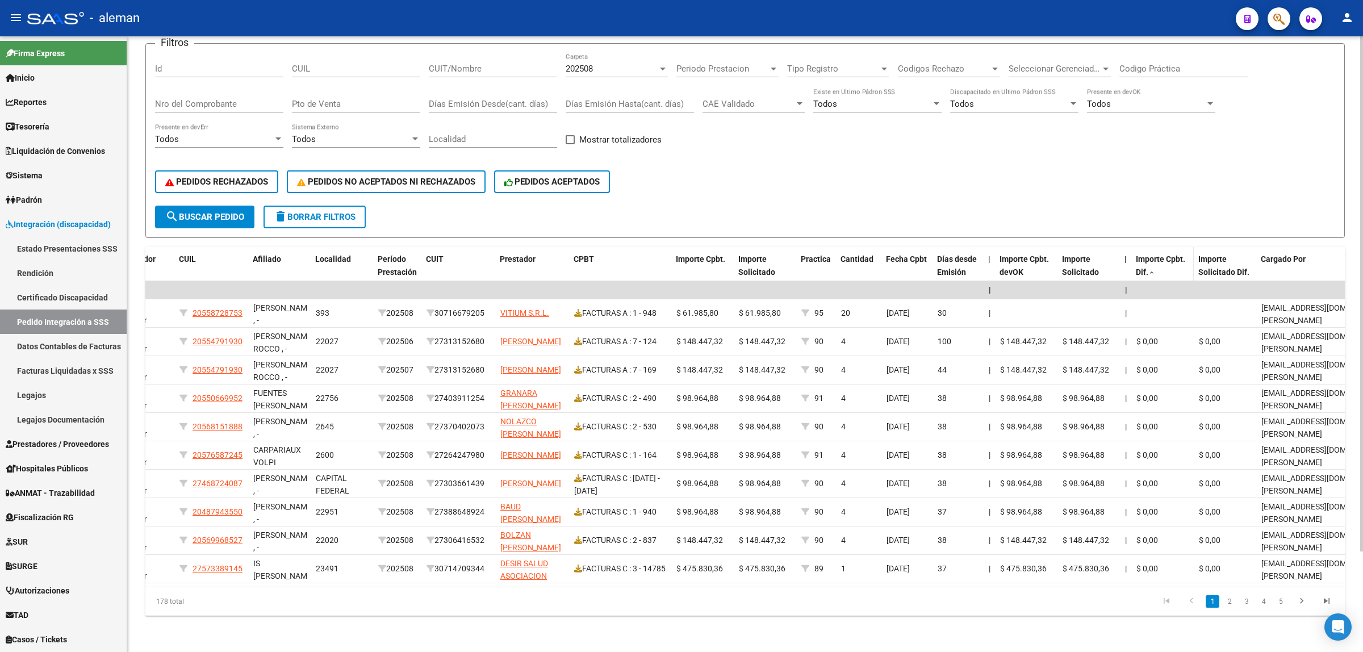
click at [1152, 254] on span "Importe Cpbt. Dif." at bounding box center [1160, 265] width 49 height 22
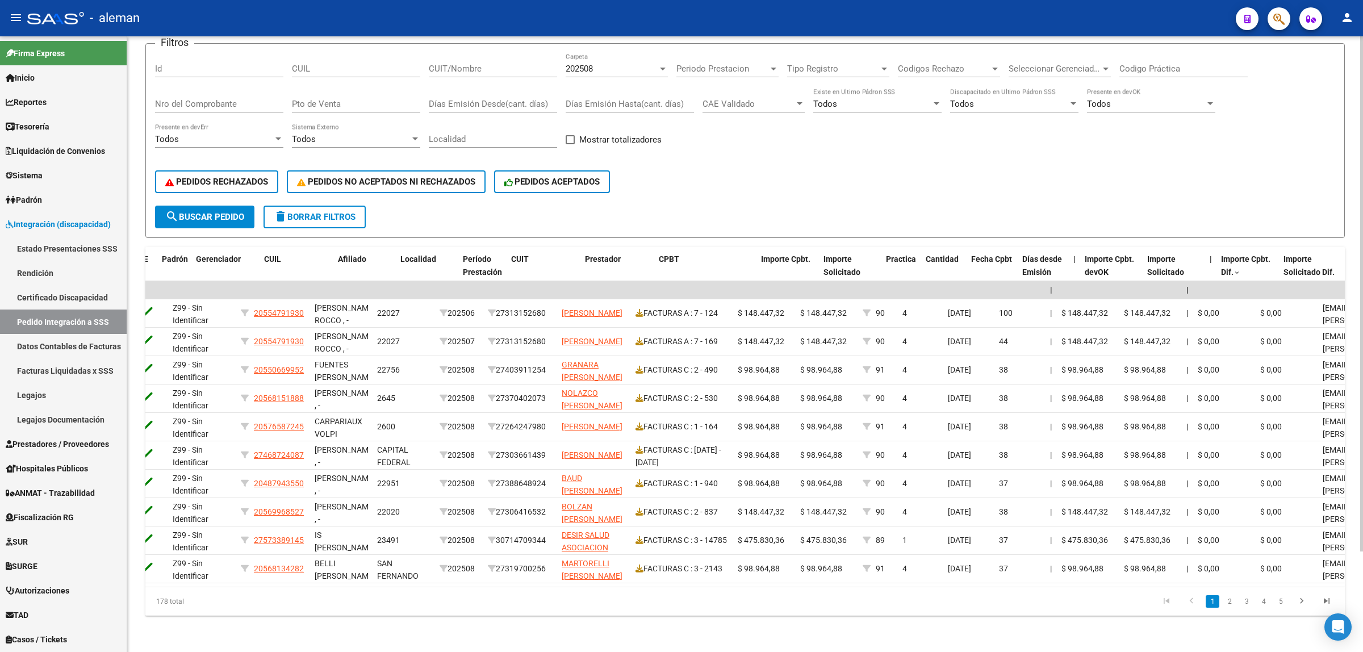
scroll to position [0, 141]
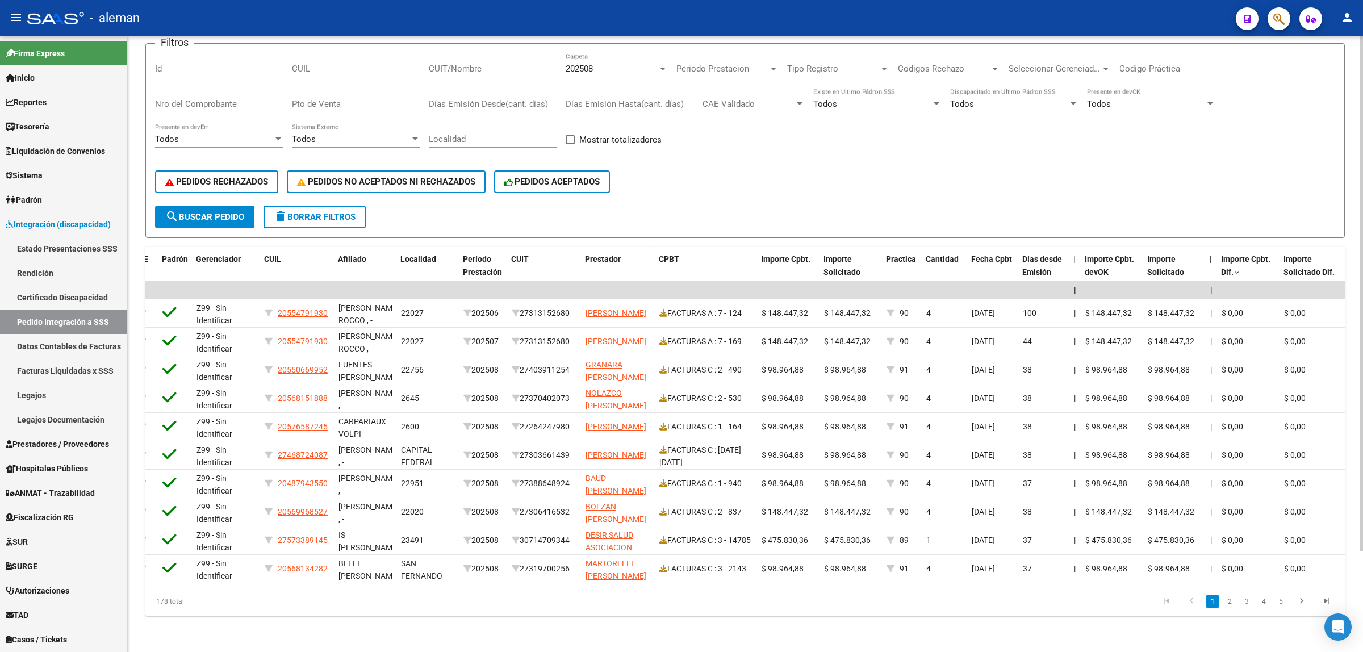
click at [606, 254] on span "Prestador" at bounding box center [603, 258] width 36 height 9
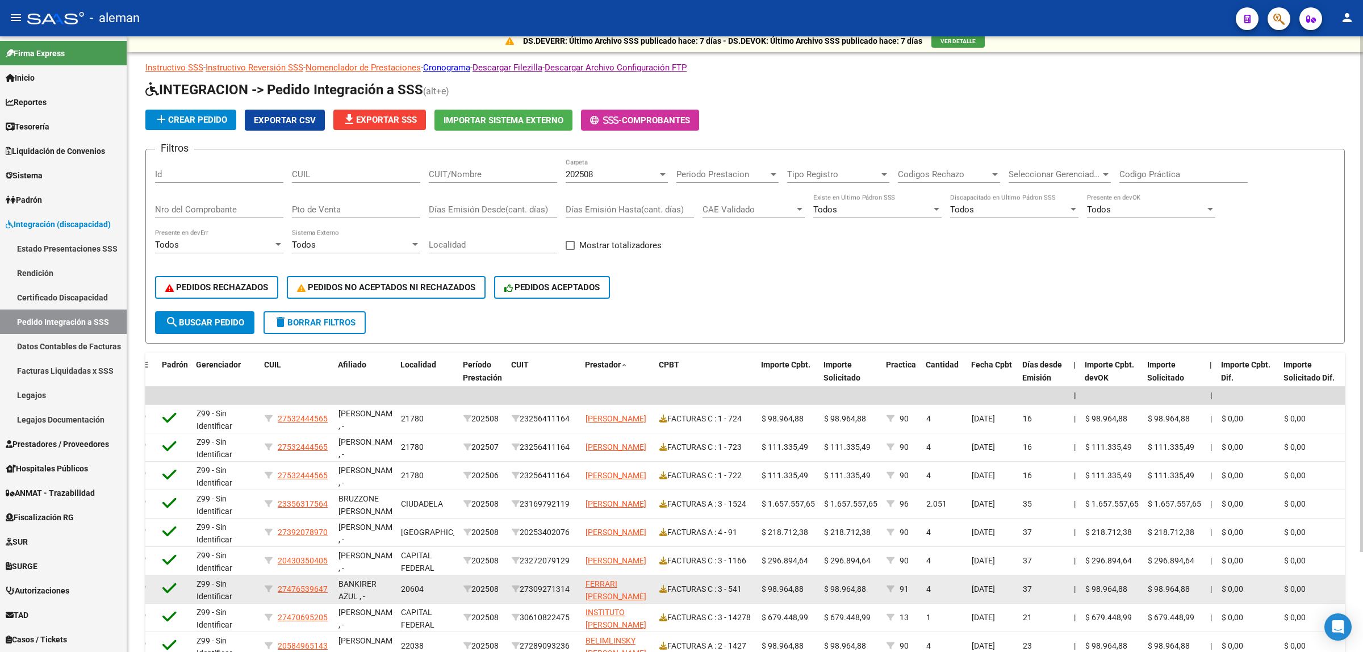
scroll to position [0, 0]
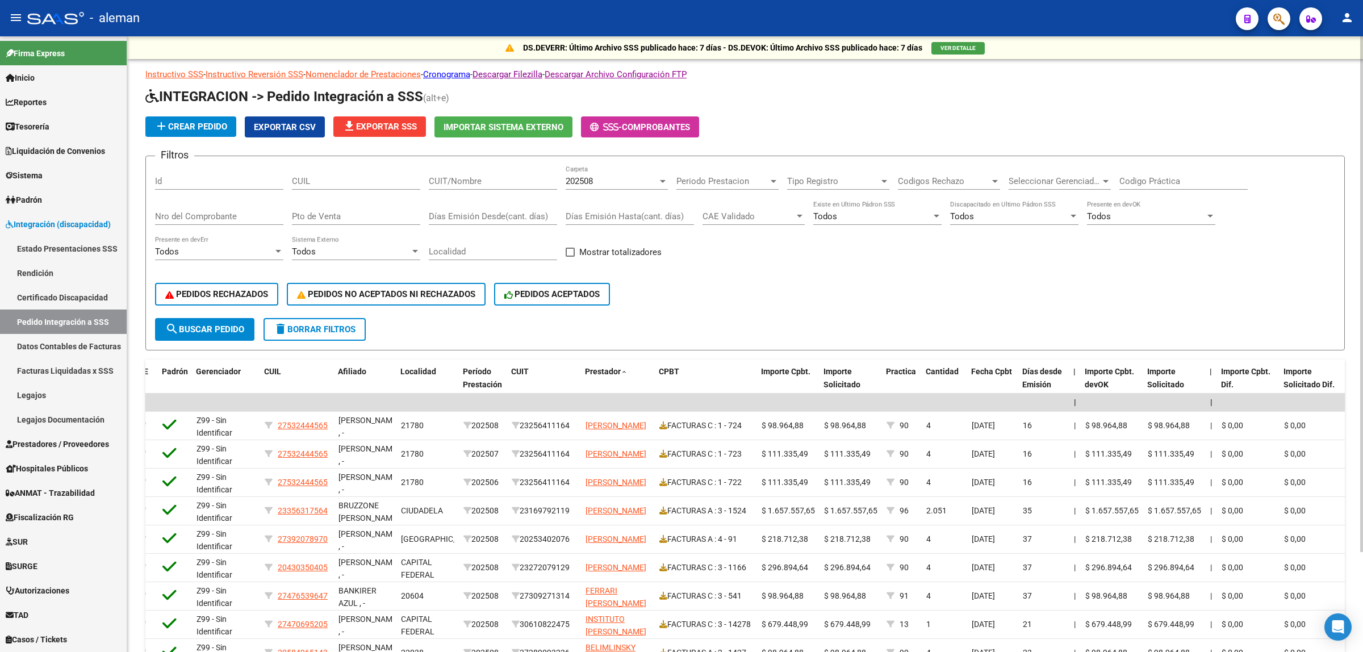
click at [878, 297] on div "PEDIDOS RECHAZADOS PEDIDOS NO ACEPTADOS NI RECHAZADOS PEDIDOS ACEPTADOS" at bounding box center [745, 294] width 1180 height 48
click at [52, 438] on span "Prestadores / Proveedores" at bounding box center [57, 444] width 103 height 12
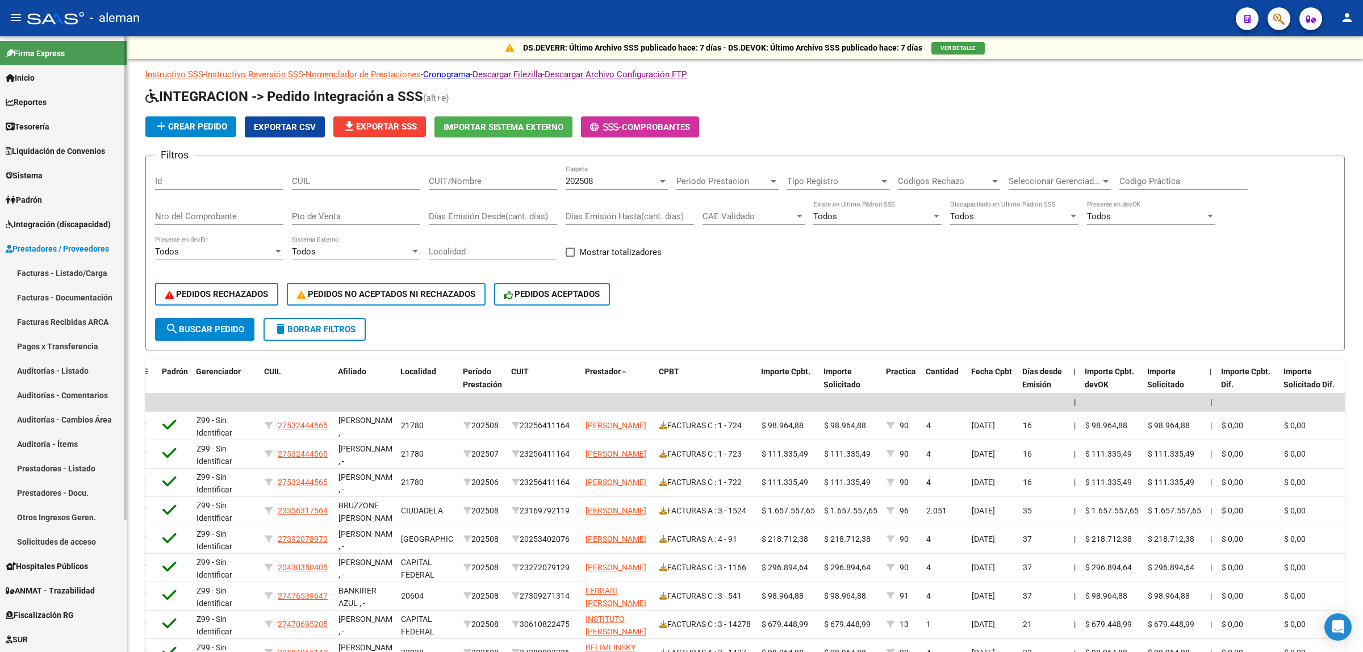
click at [84, 273] on link "Facturas - Listado/Carga" at bounding box center [63, 273] width 127 height 24
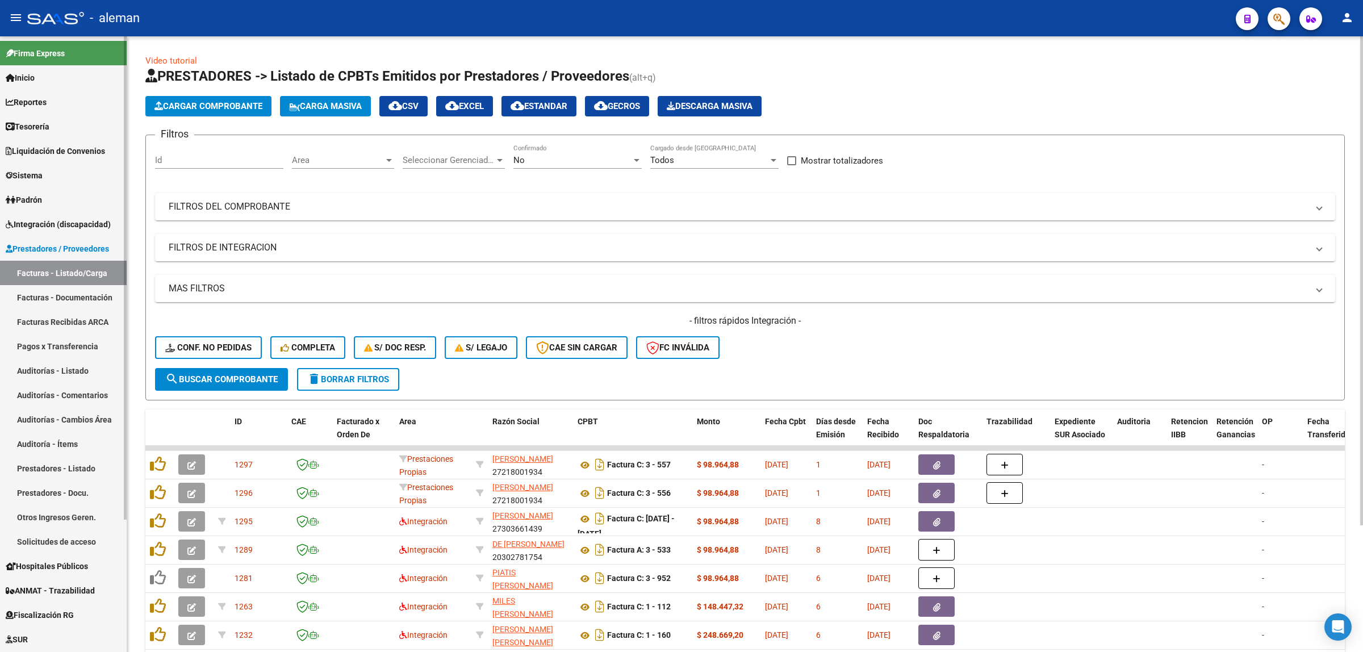
click at [67, 219] on span "Integración (discapacidad)" at bounding box center [58, 224] width 105 height 12
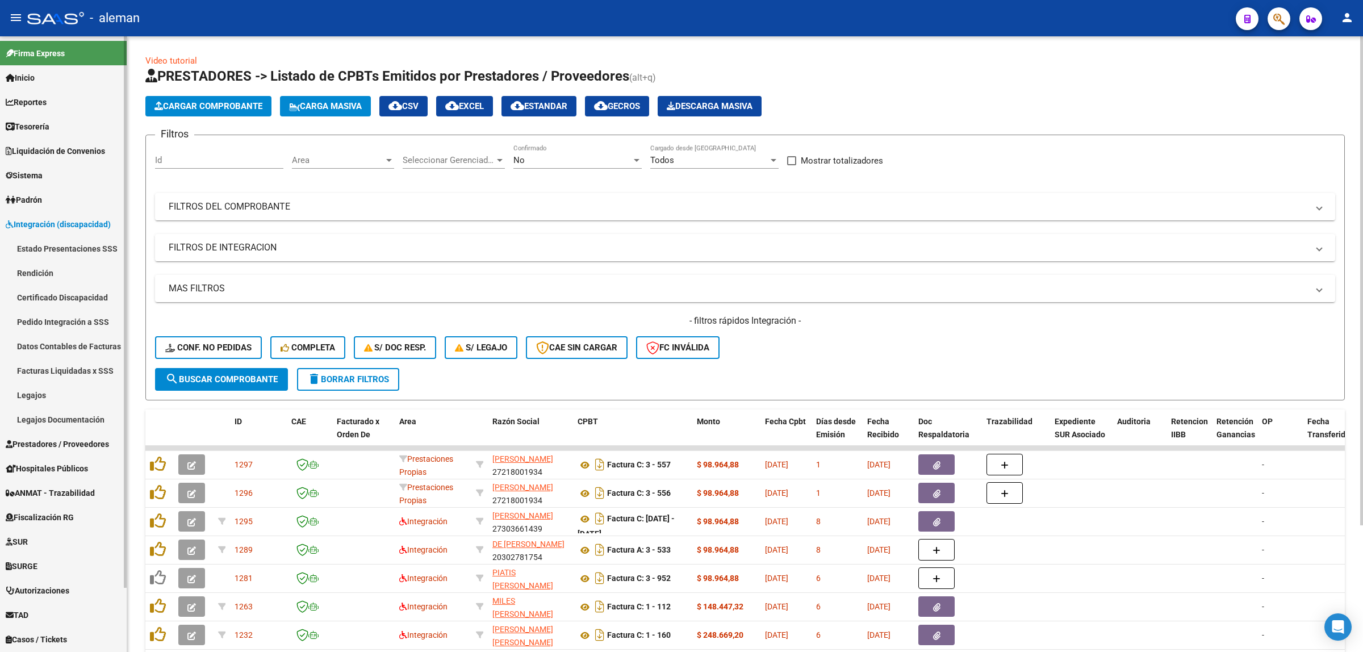
click at [66, 321] on link "Pedido Integración a SSS" at bounding box center [63, 322] width 127 height 24
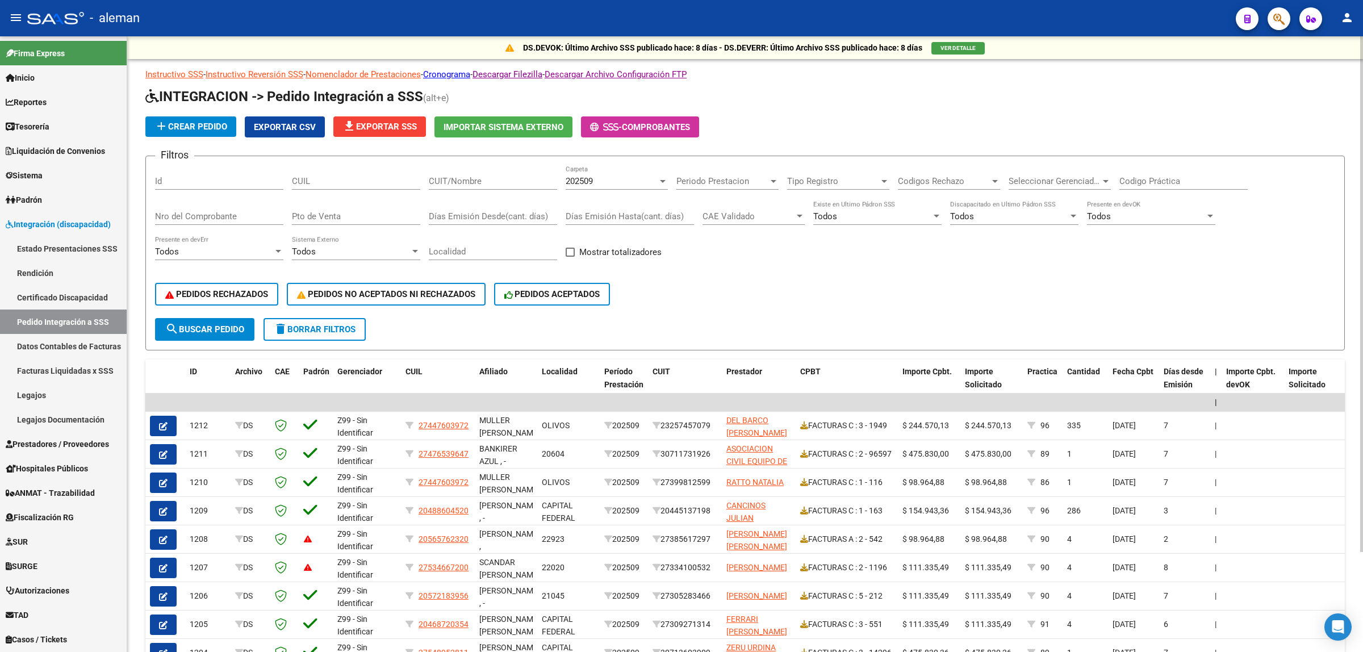
click at [660, 182] on div at bounding box center [663, 181] width 10 height 9
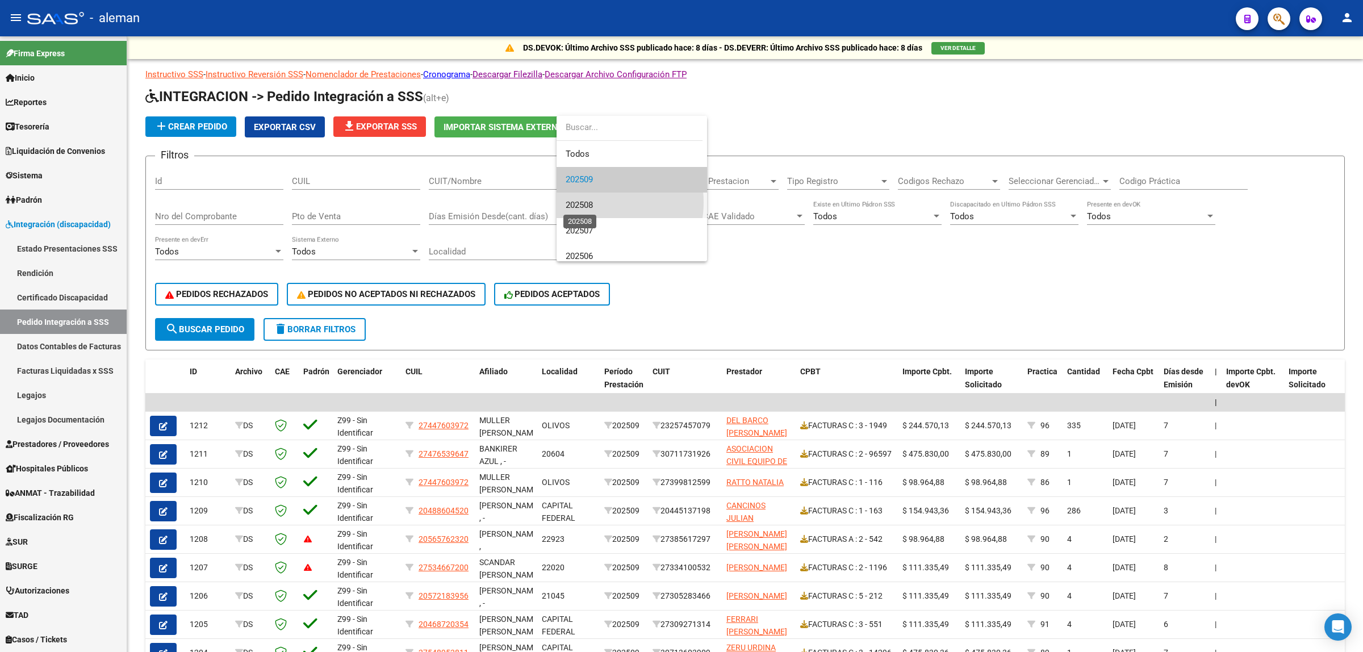
click at [591, 202] on span "202508" at bounding box center [579, 205] width 27 height 10
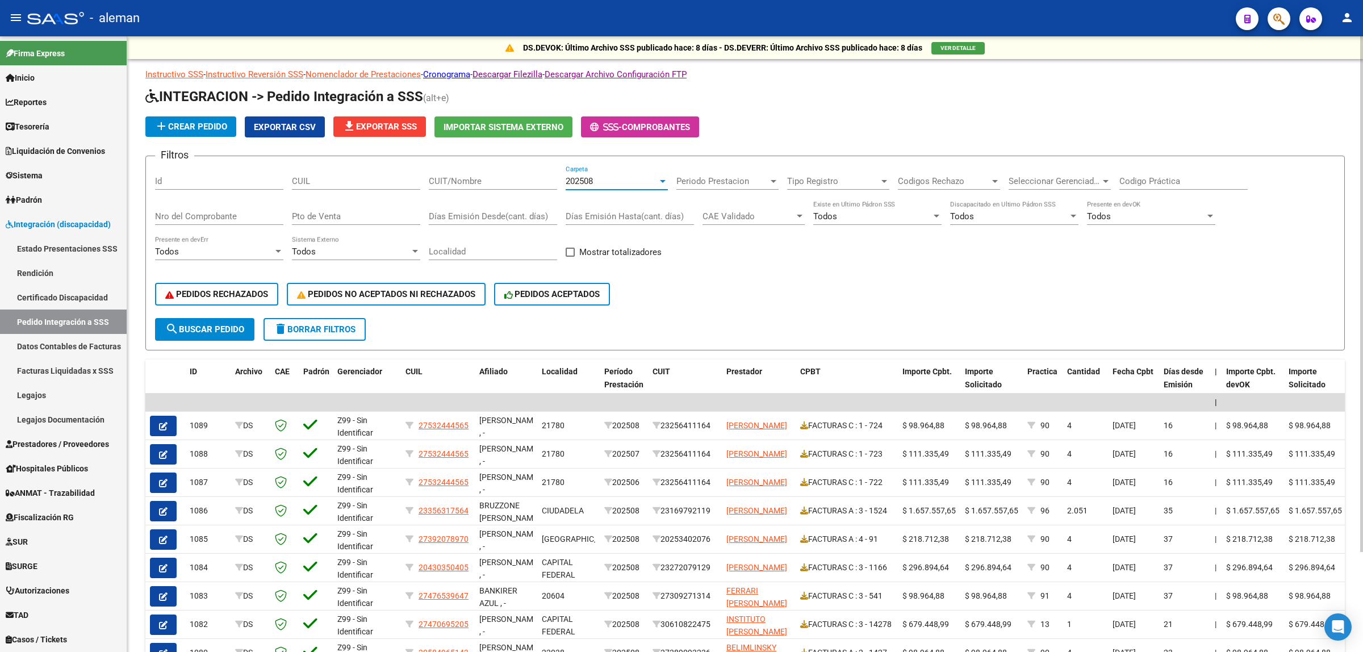
click at [183, 324] on span "search Buscar Pedido" at bounding box center [204, 329] width 79 height 10
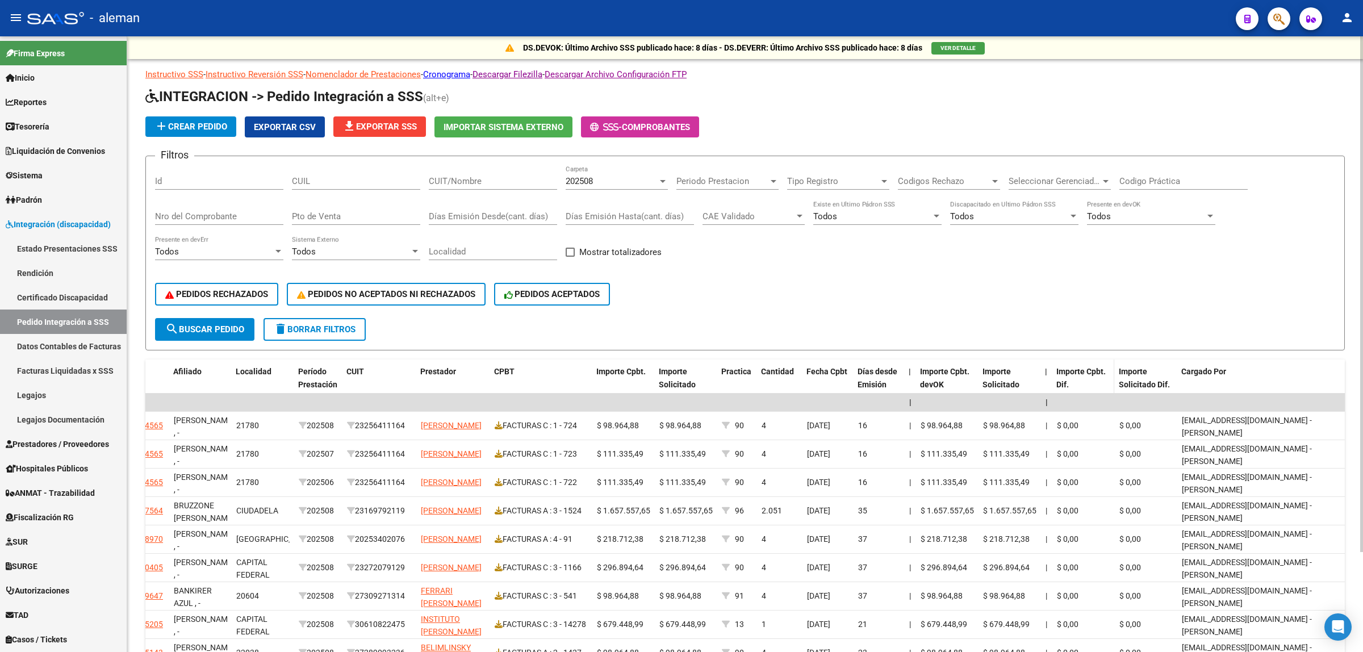
click at [1081, 373] on span "Importe Cpbt. Dif." at bounding box center [1081, 378] width 49 height 22
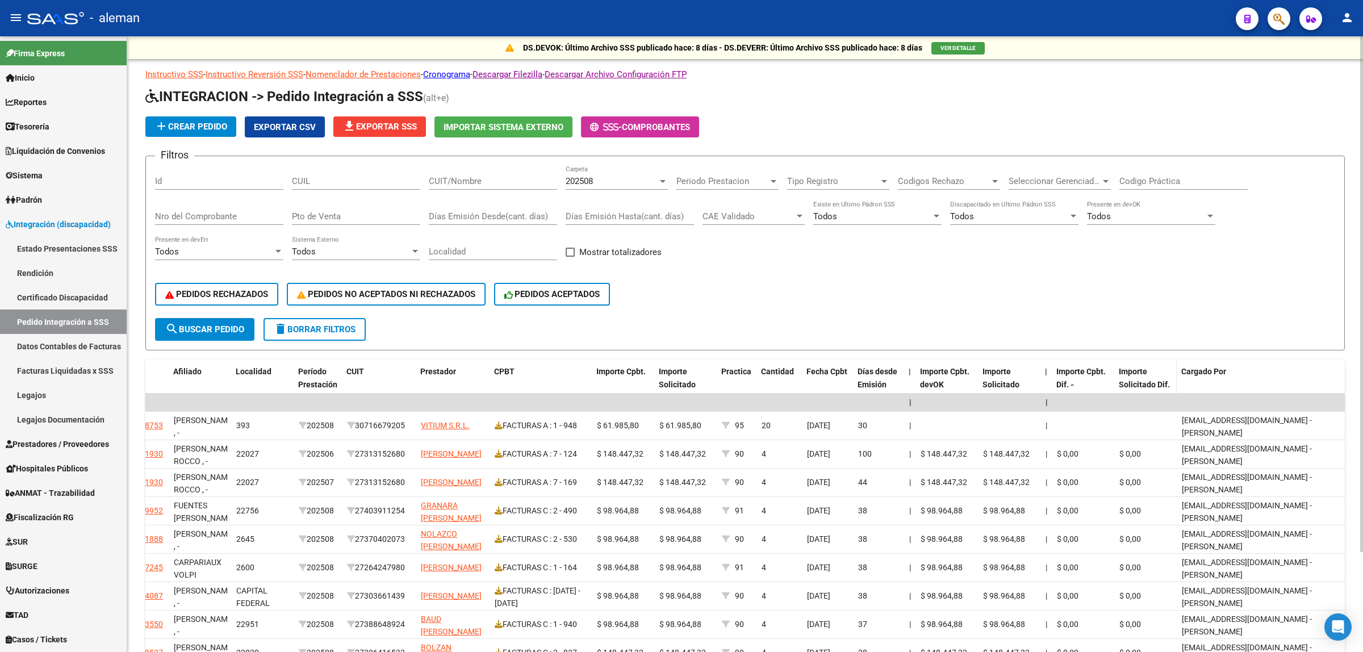
click at [1133, 371] on span "Importe Solicitado Dif." at bounding box center [1144, 378] width 51 height 22
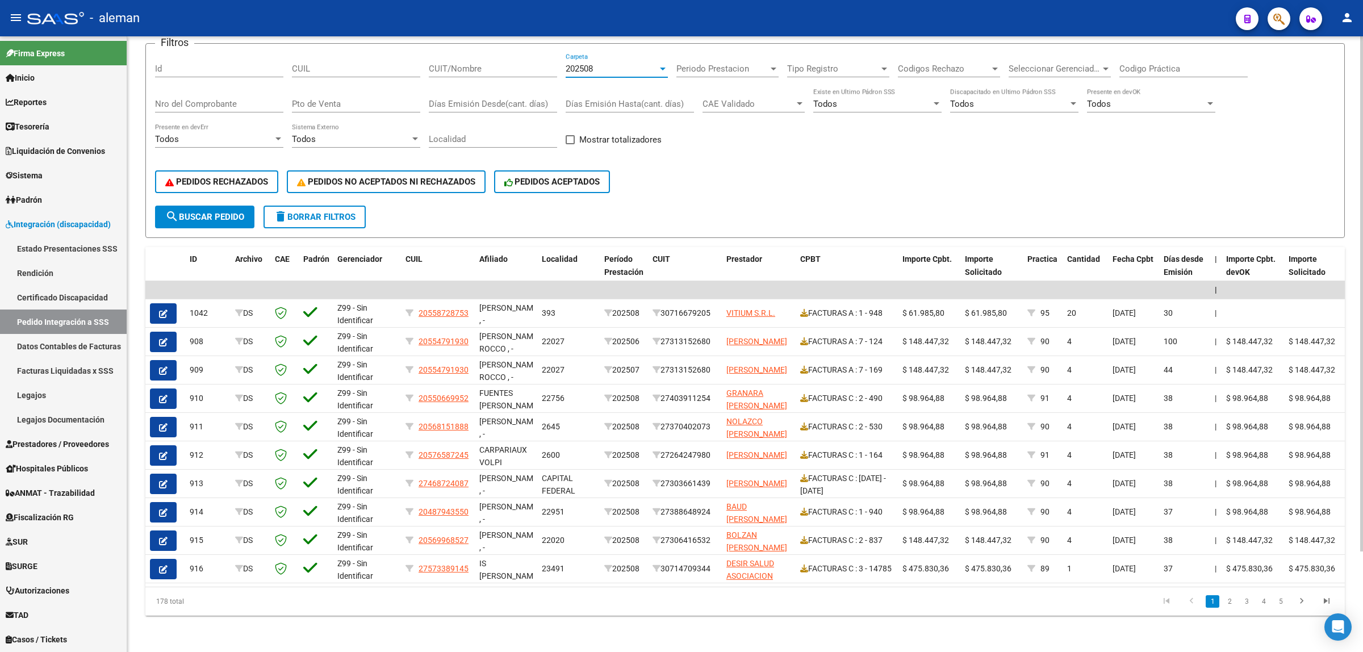
click at [660, 64] on div at bounding box center [663, 68] width 10 height 9
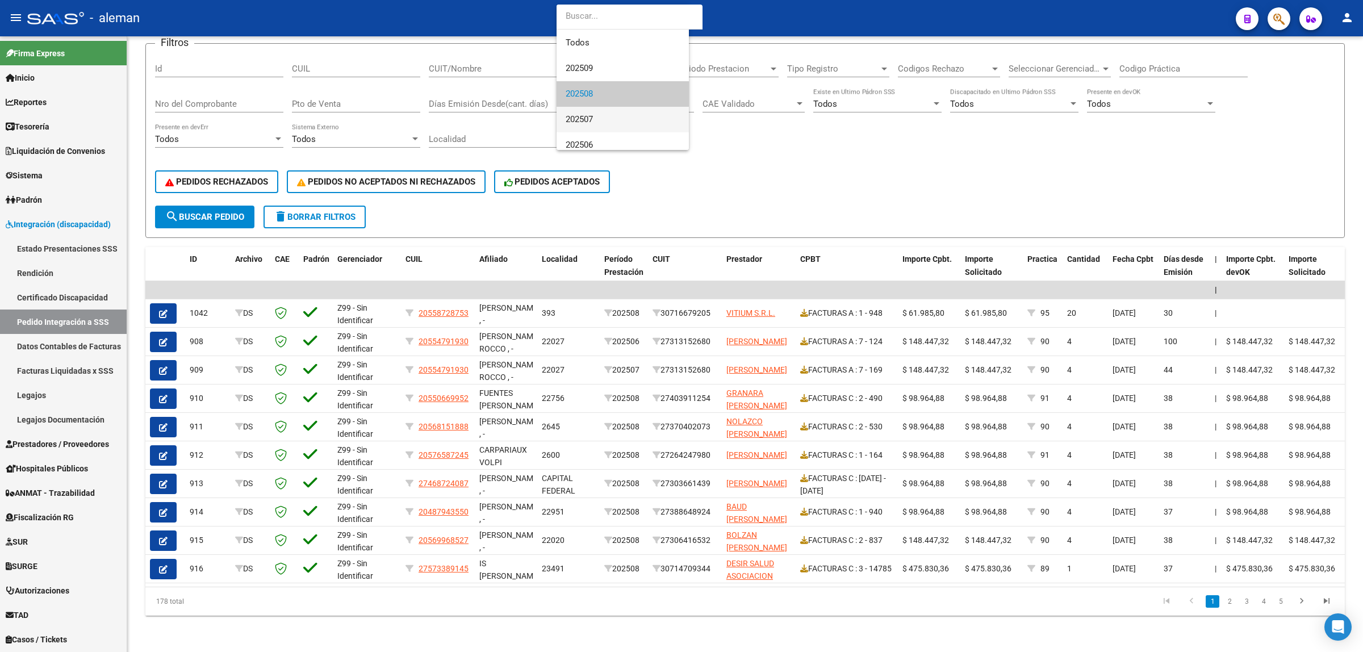
scroll to position [34, 0]
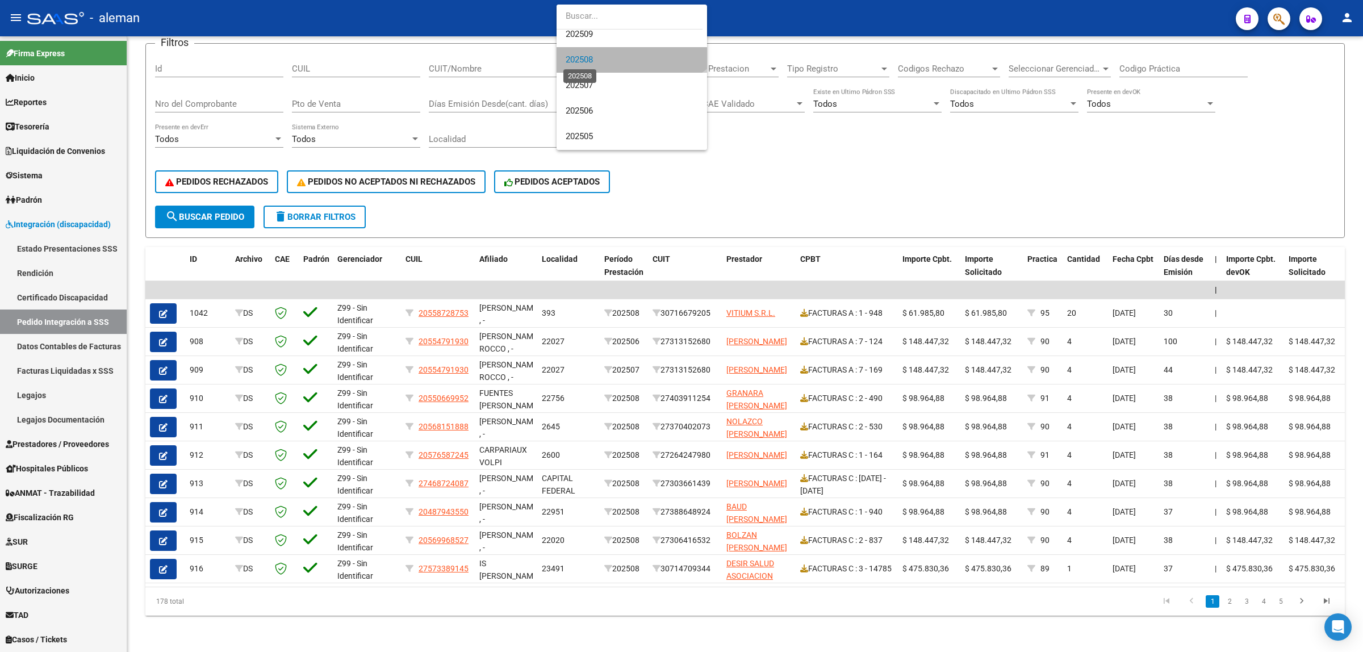
click at [588, 61] on span "202508" at bounding box center [579, 60] width 27 height 10
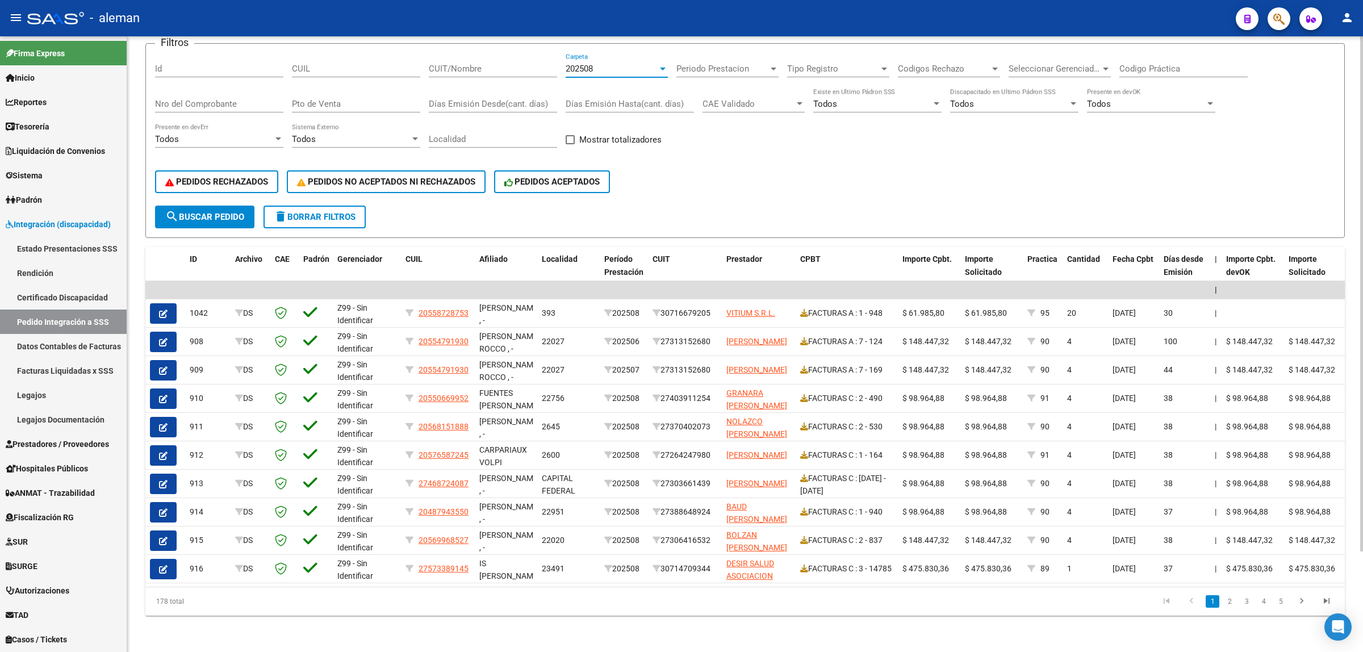
click at [201, 212] on span "search Buscar Pedido" at bounding box center [204, 217] width 79 height 10
click at [658, 64] on div at bounding box center [663, 68] width 10 height 9
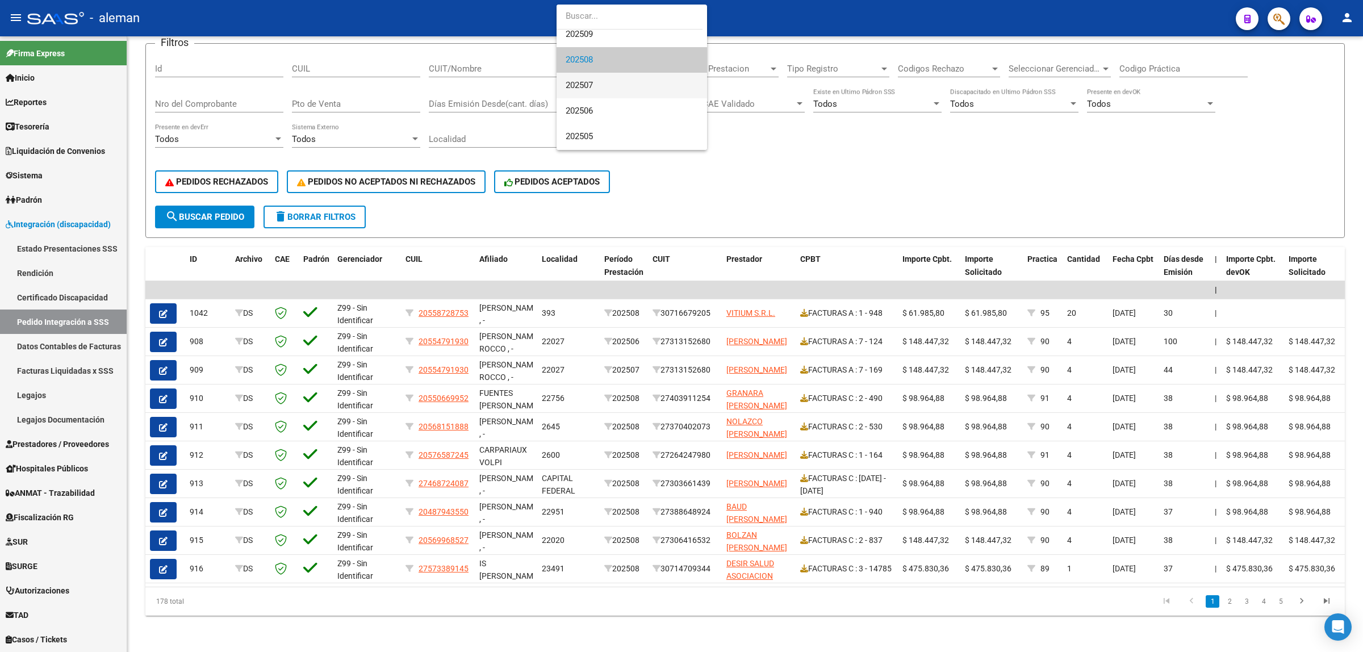
click at [625, 83] on span "202507" at bounding box center [632, 86] width 132 height 26
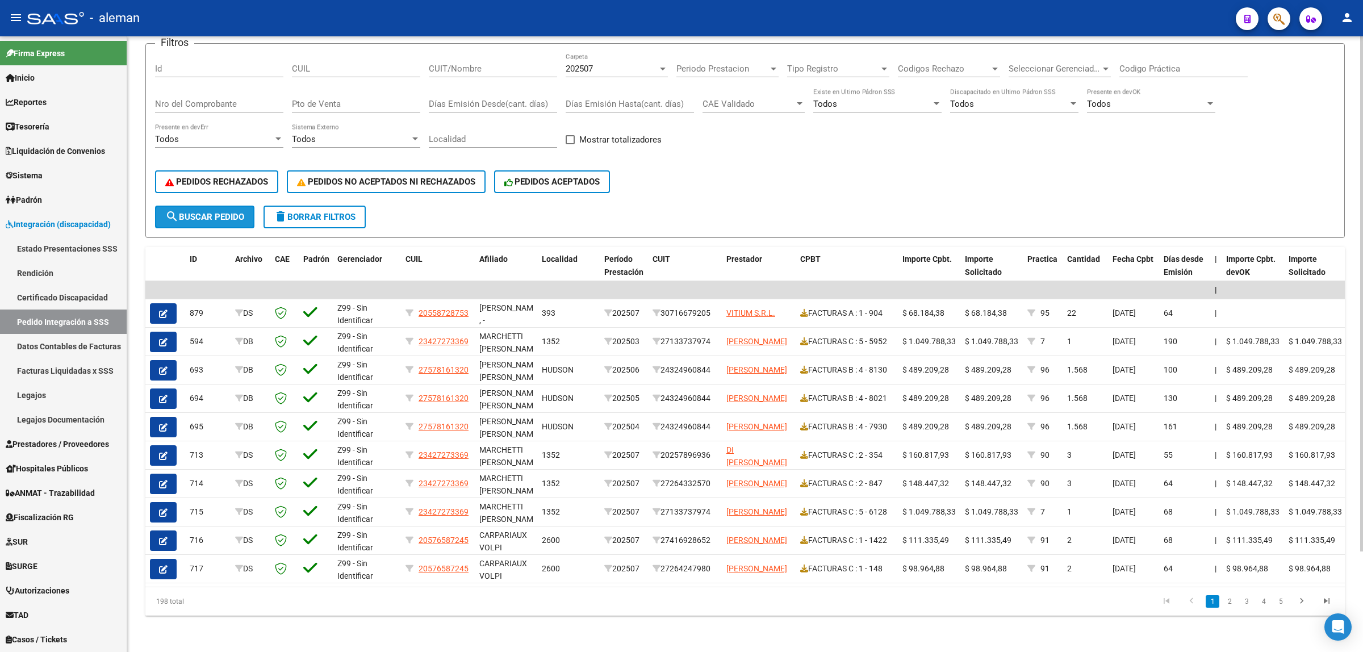
click at [227, 212] on span "search Buscar Pedido" at bounding box center [204, 217] width 79 height 10
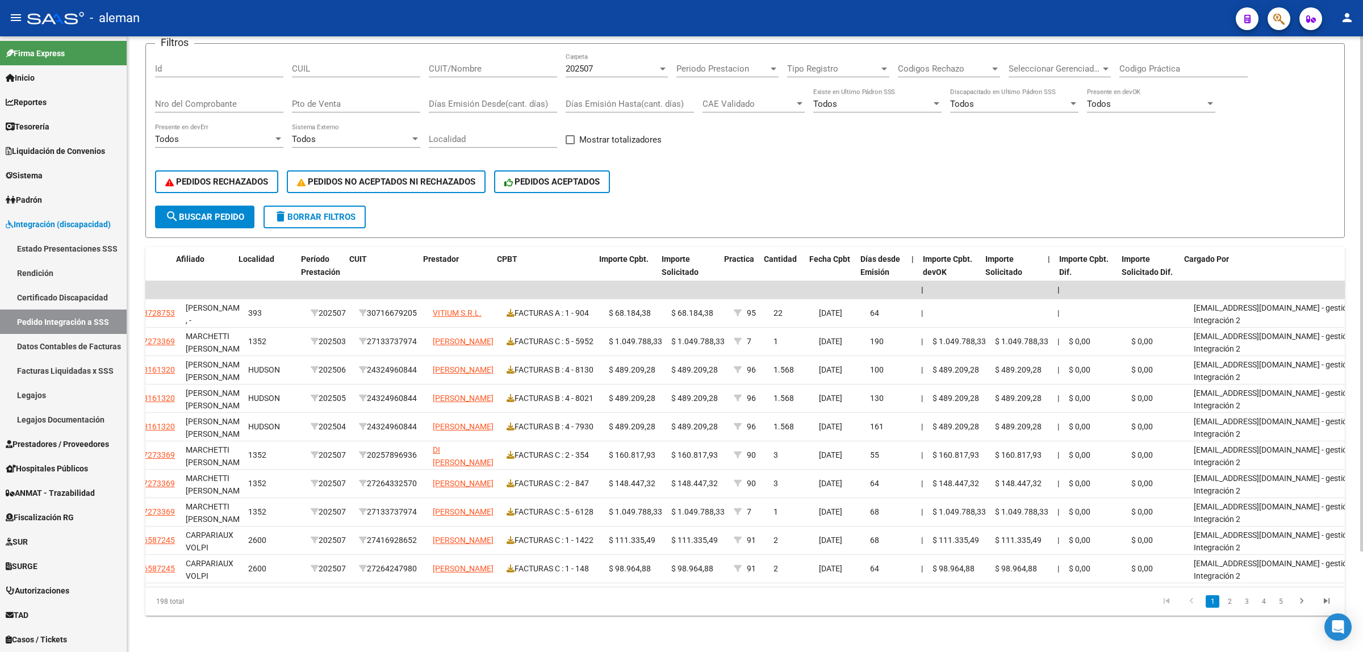
scroll to position [0, 373]
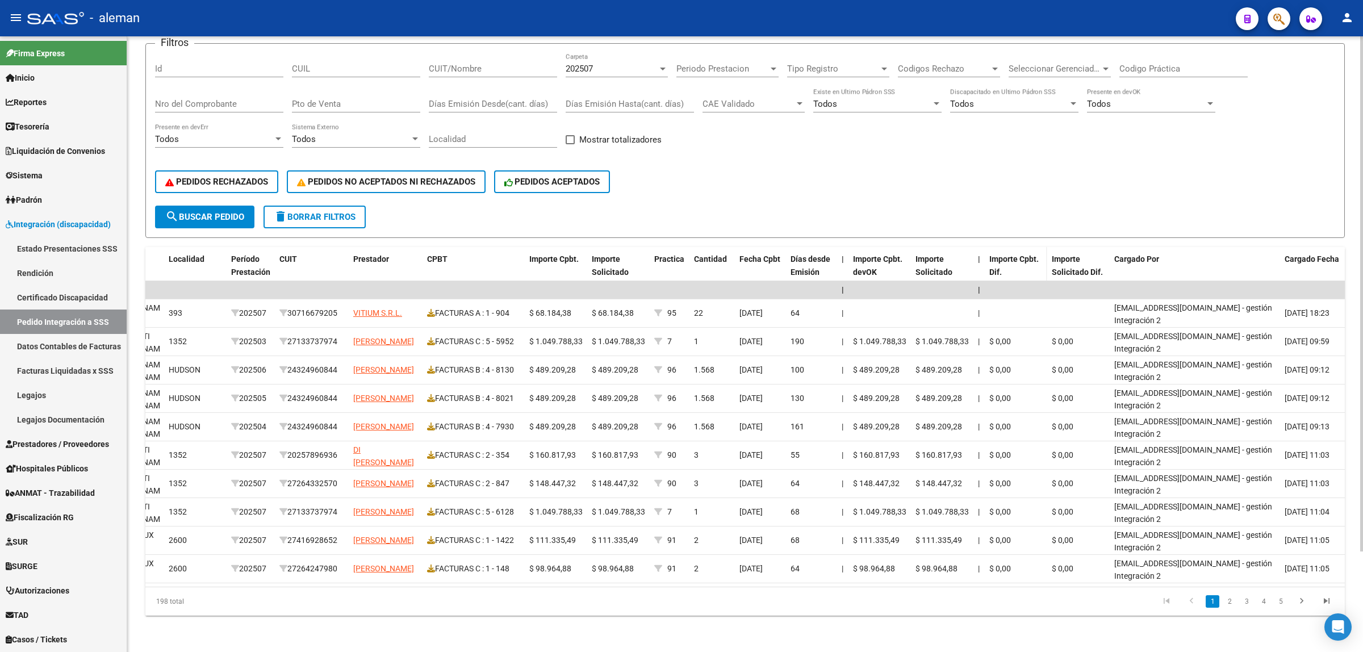
click at [1003, 257] on div "Importe Cpbt. Dif." at bounding box center [1016, 266] width 53 height 26
click at [1077, 264] on span "Importe Solicitado Dif." at bounding box center [1077, 265] width 51 height 22
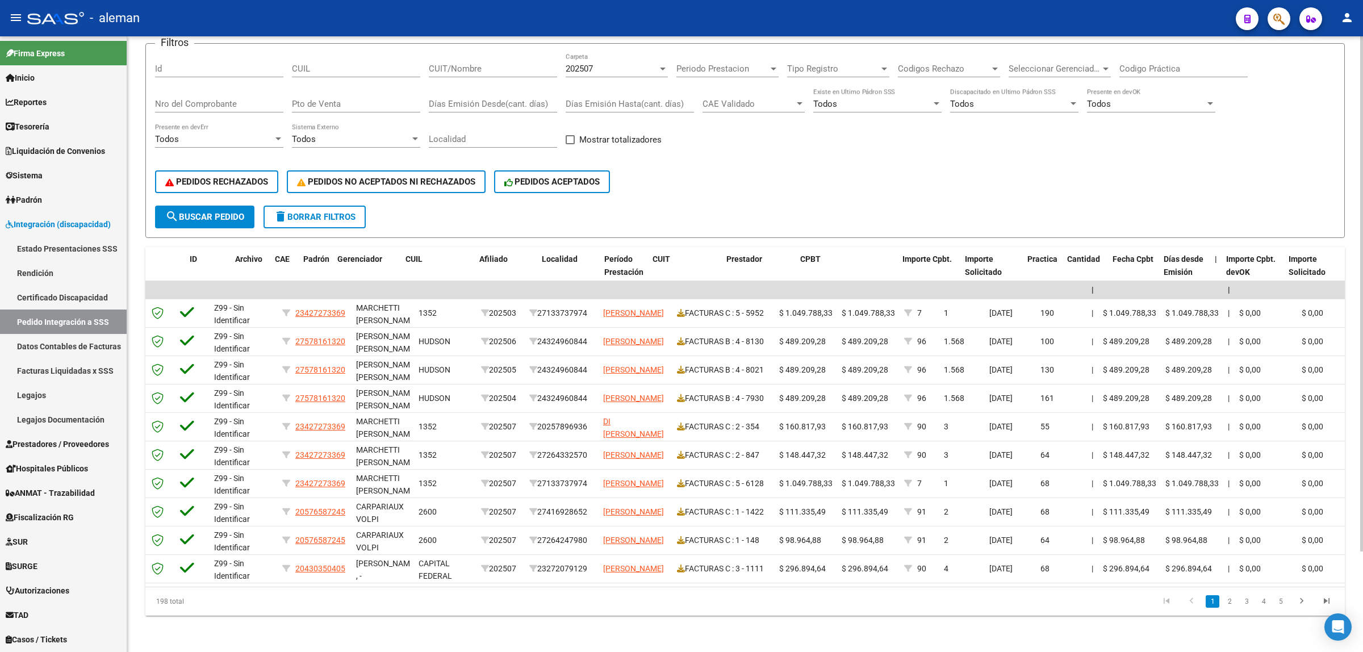
scroll to position [0, 0]
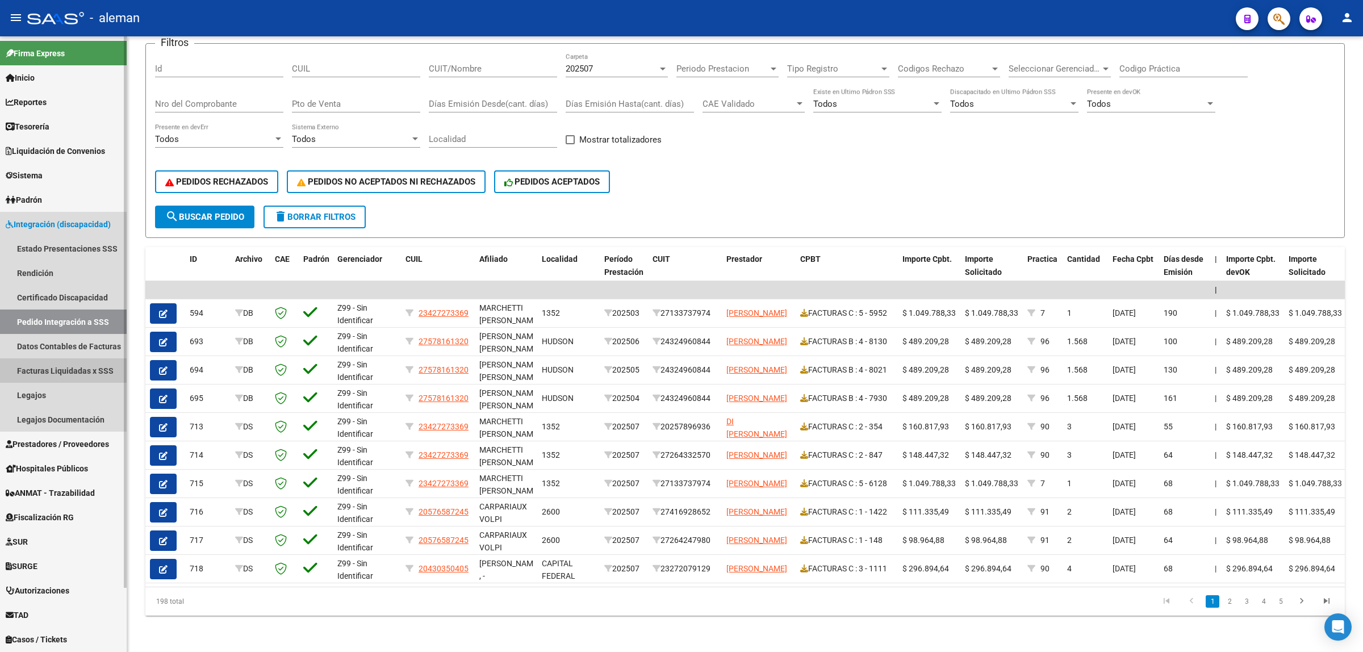
click at [55, 367] on link "Facturas Liquidadas x SSS" at bounding box center [63, 370] width 127 height 24
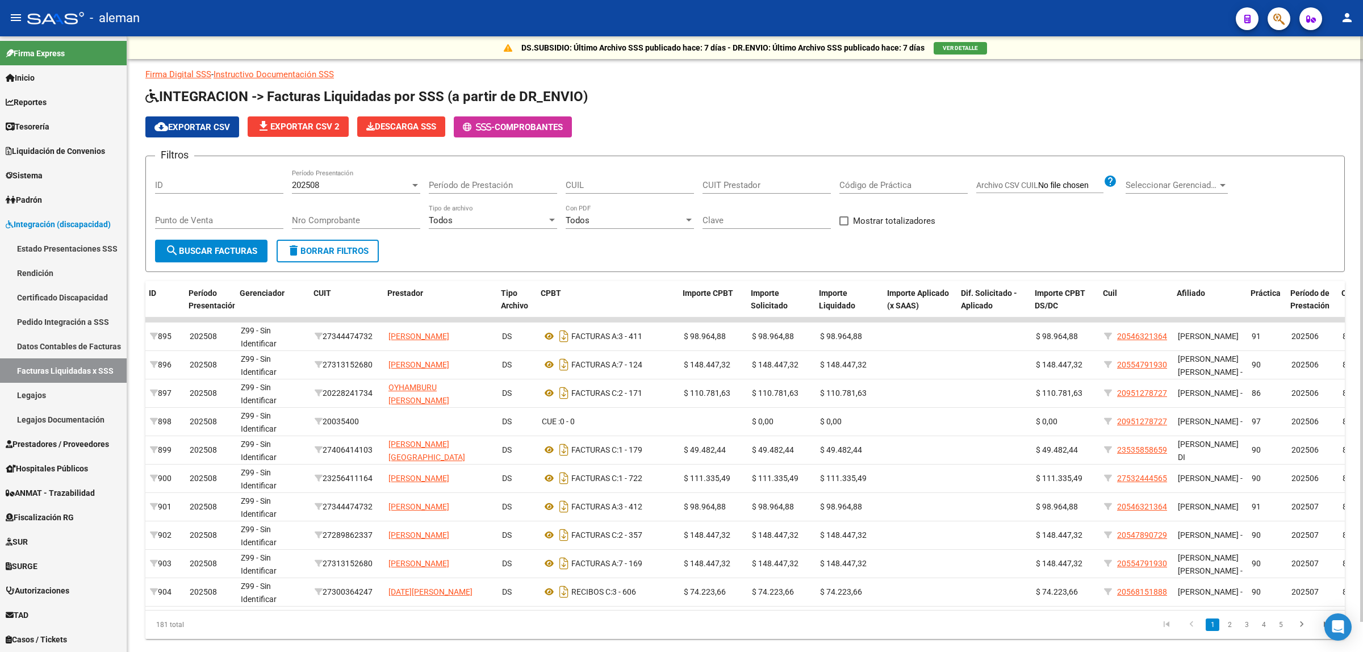
scroll to position [0, 78]
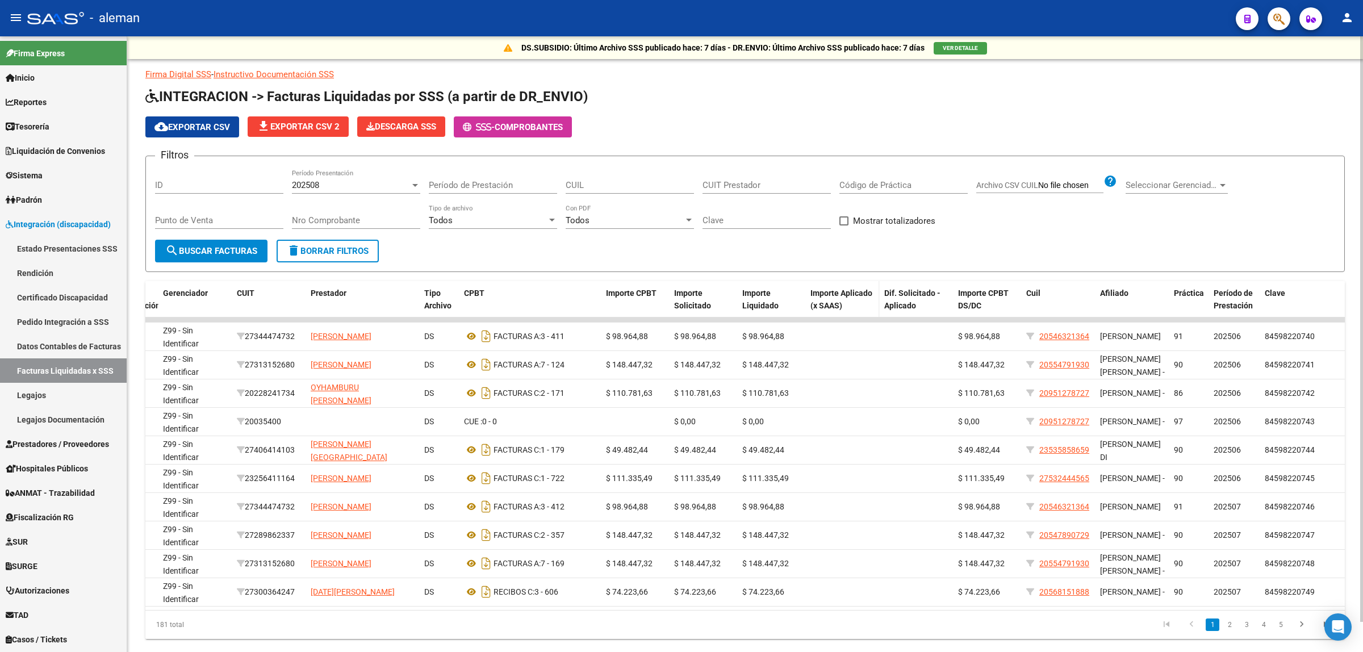
click at [853, 293] on span "Importe Aplicado (x SAAS)" at bounding box center [842, 300] width 62 height 22
click at [909, 301] on span "Dif. Solicitado - Aplicado" at bounding box center [912, 300] width 56 height 22
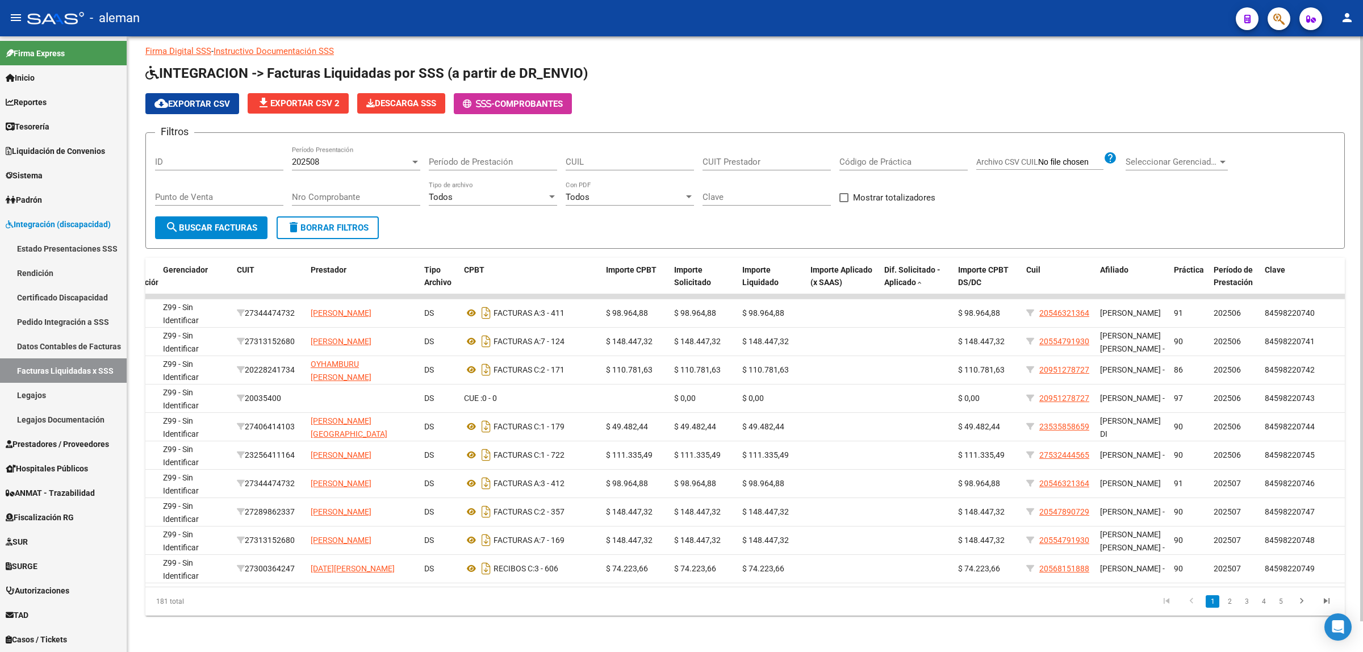
scroll to position [0, 0]
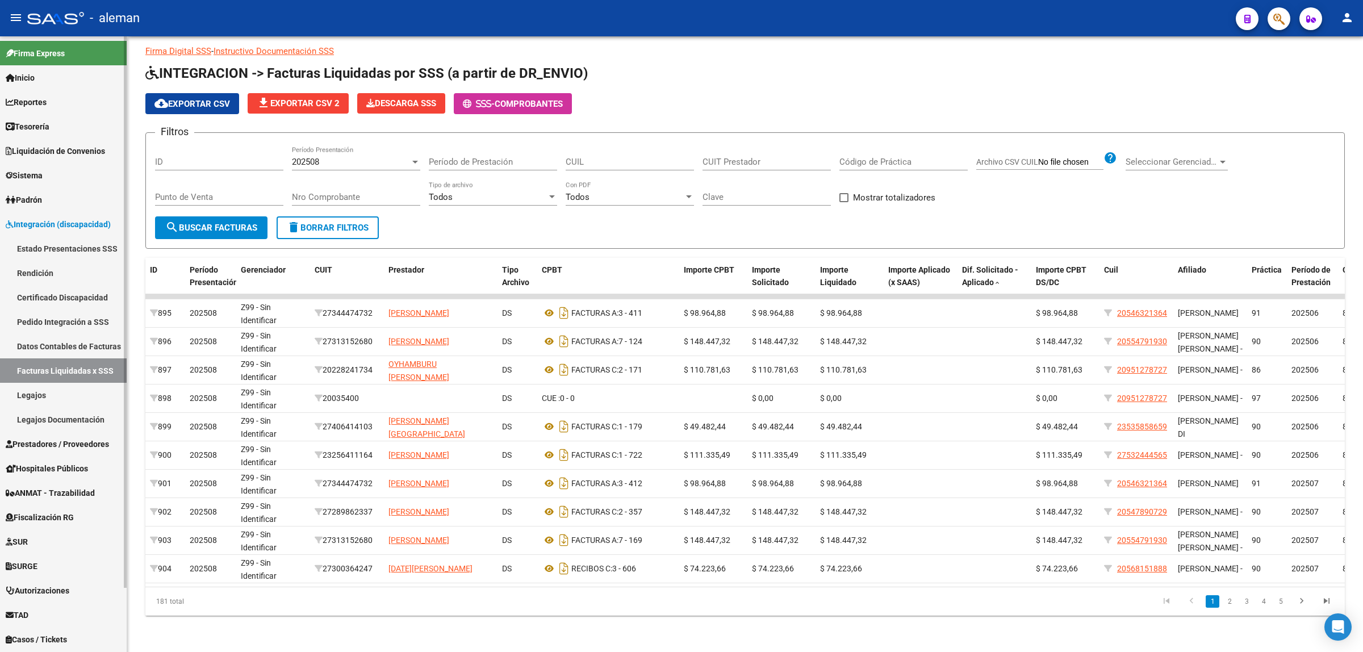
click at [51, 319] on link "Pedido Integración a SSS" at bounding box center [63, 322] width 127 height 24
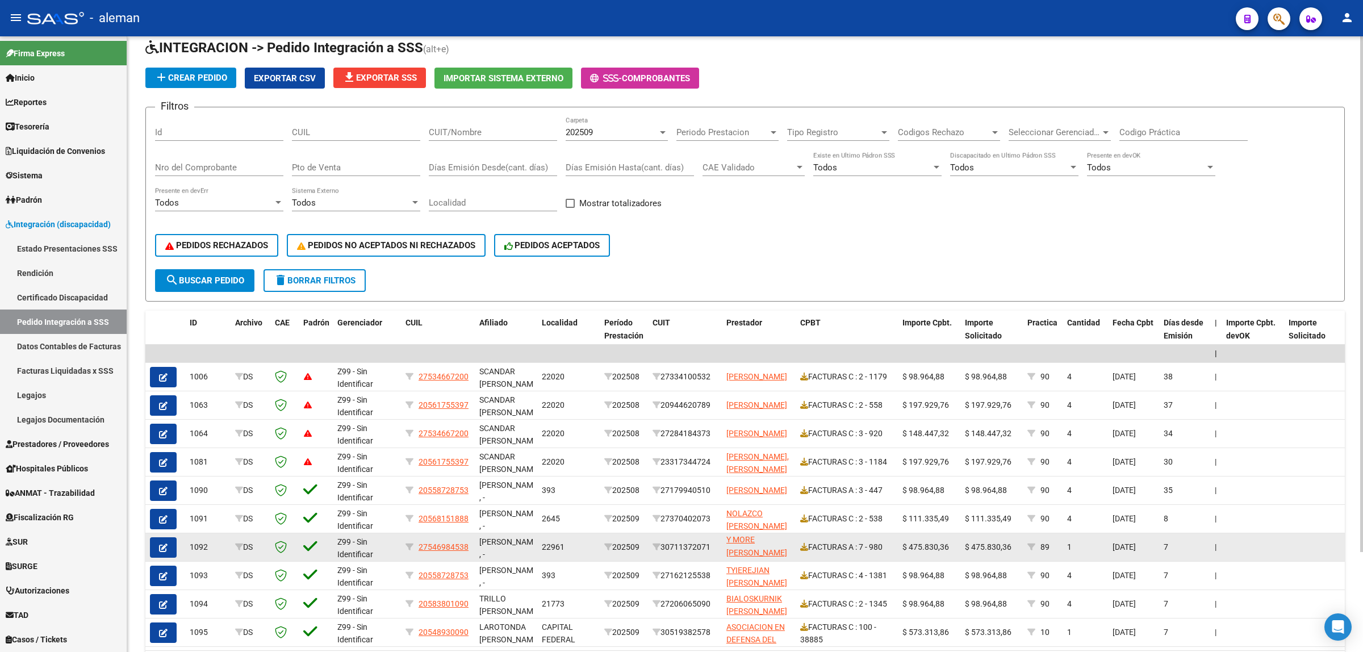
scroll to position [120, 0]
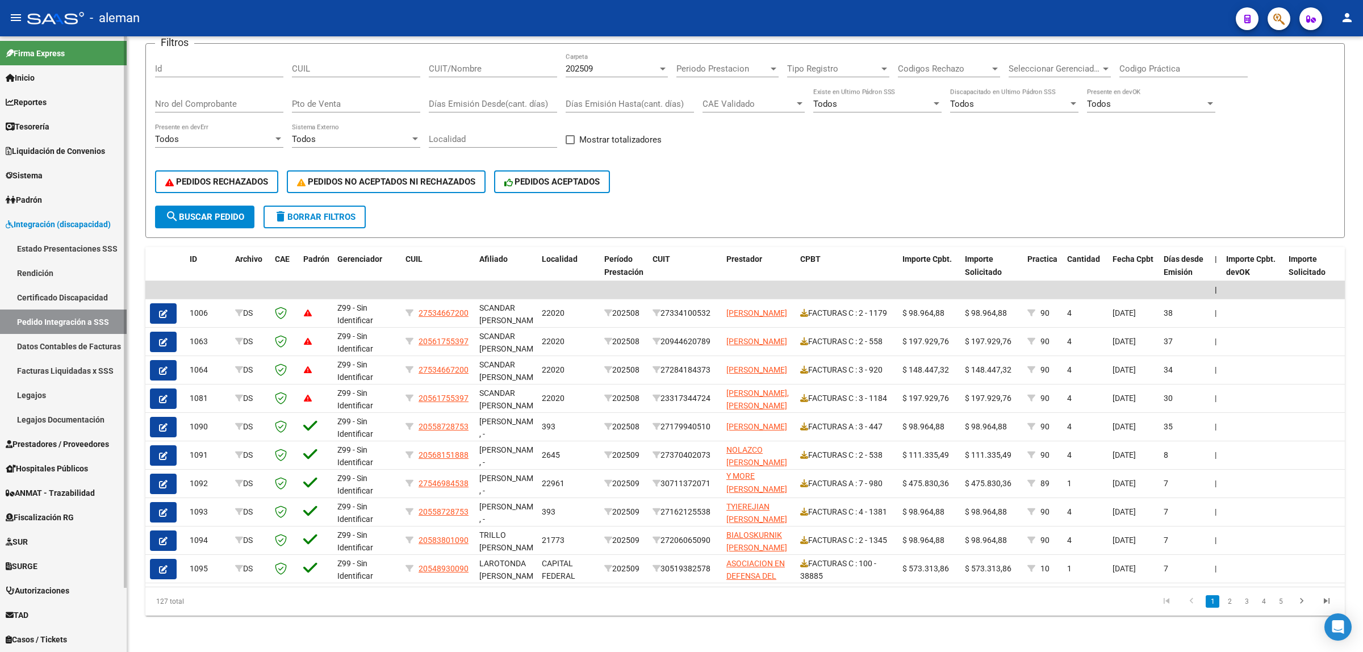
click at [65, 296] on link "Certificado Discapacidad" at bounding box center [63, 297] width 127 height 24
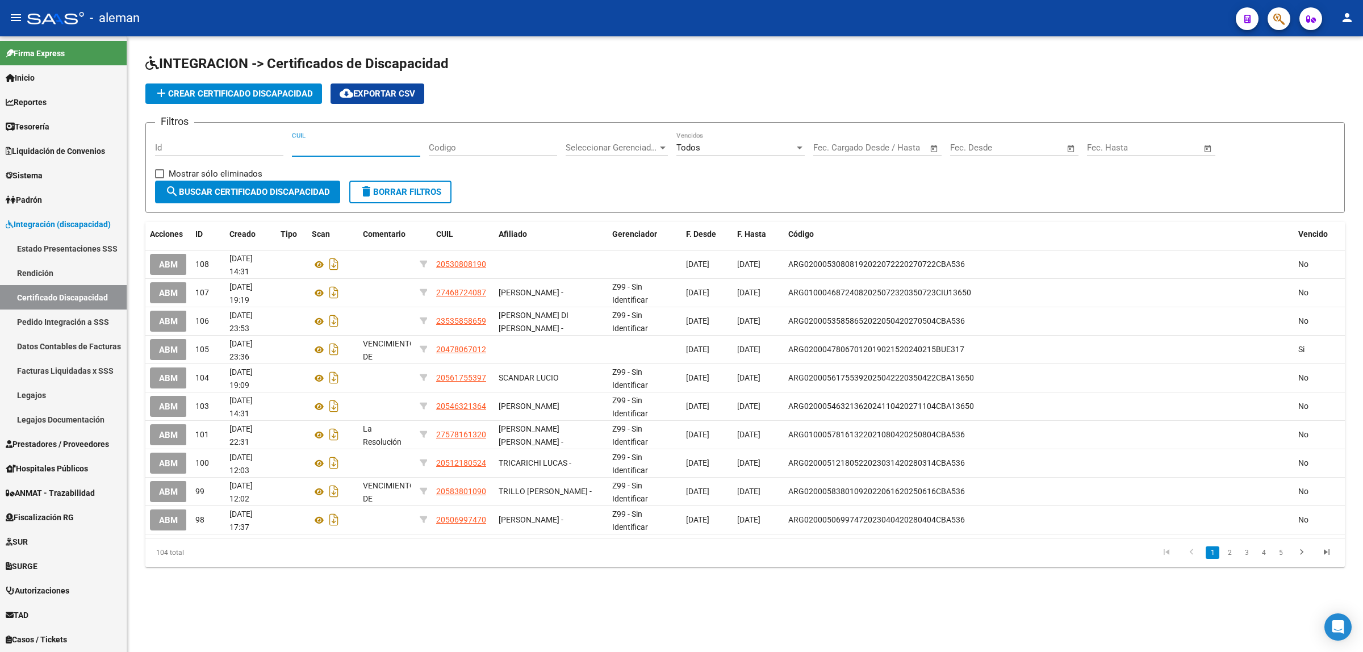
click at [297, 144] on input "CUIL" at bounding box center [356, 148] width 128 height 10
type input "20-56174465-4"
click at [248, 189] on span "search Buscar Certificado Discapacidad" at bounding box center [247, 192] width 165 height 10
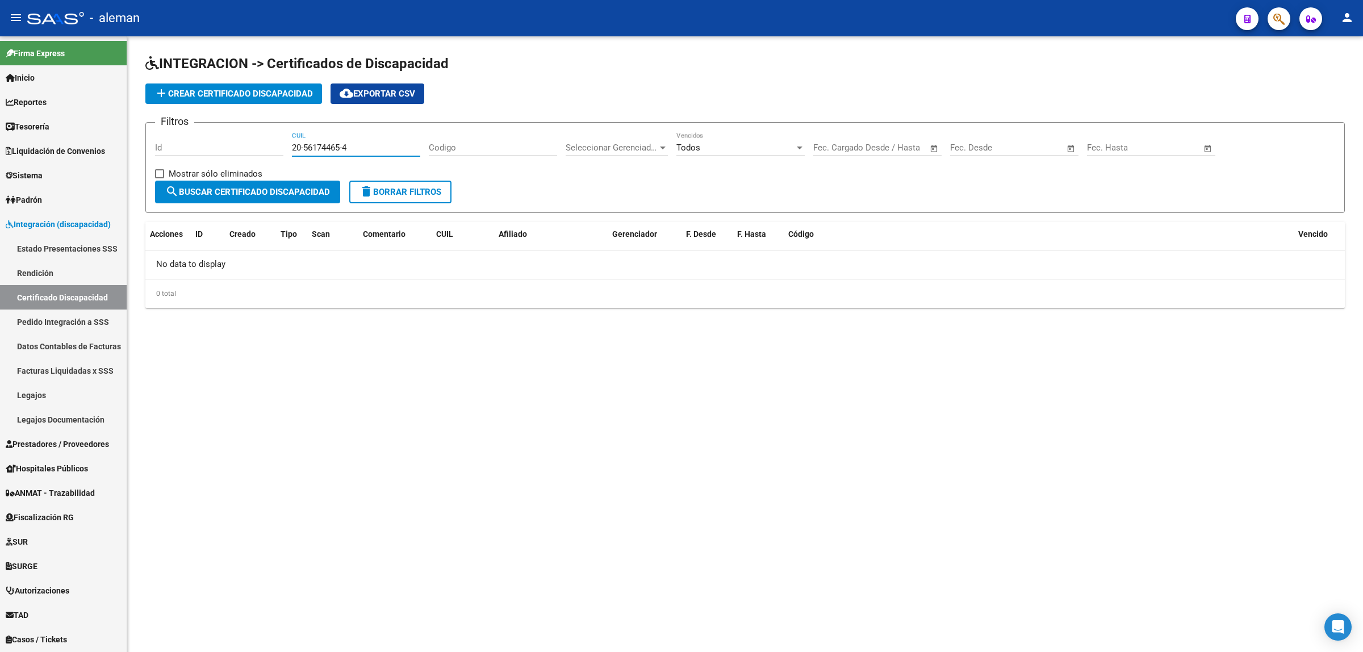
drag, startPoint x: 350, startPoint y: 146, endPoint x: 293, endPoint y: 152, distance: 57.7
click at [293, 152] on input "20-56174465-4" at bounding box center [356, 148] width 128 height 10
click at [279, 94] on span "add Crear Certificado Discapacidad" at bounding box center [234, 94] width 158 height 10
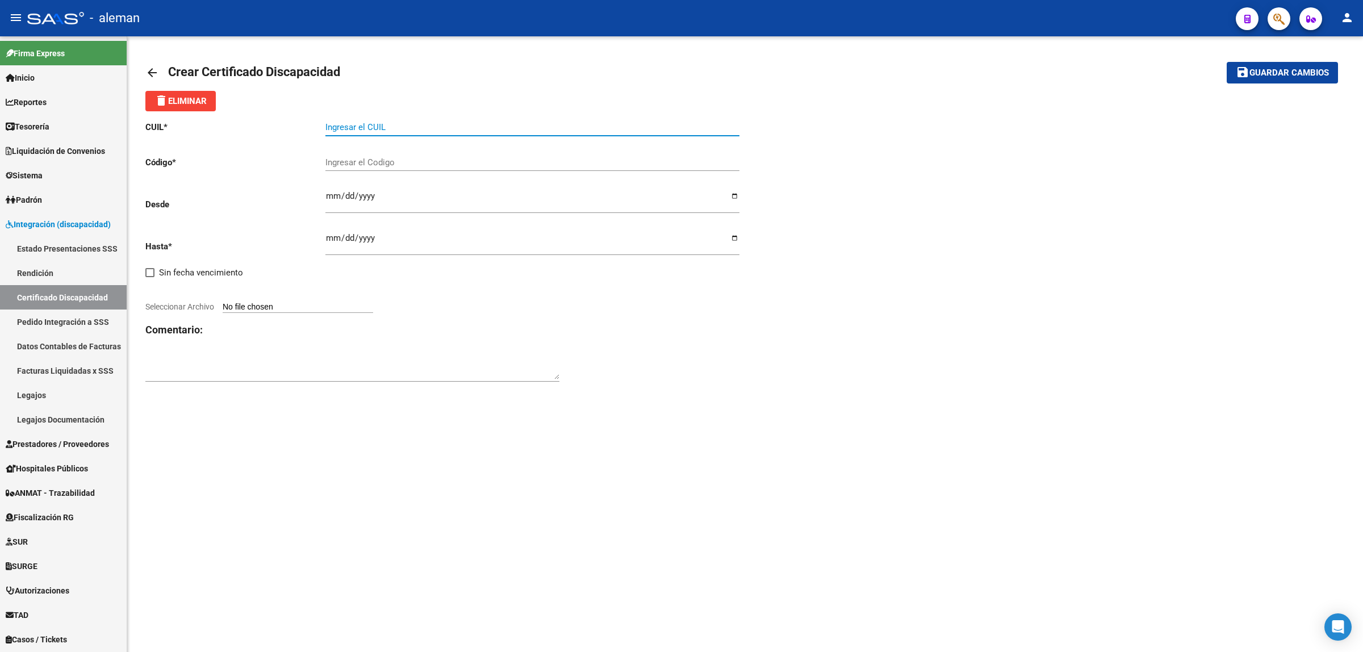
click at [385, 126] on input "Ingresar el CUIL" at bounding box center [532, 127] width 414 height 10
paste input "20-56174465-4"
type input "20-56174465-4"
click at [554, 160] on input "Ingresar el Codigo" at bounding box center [532, 162] width 414 height 10
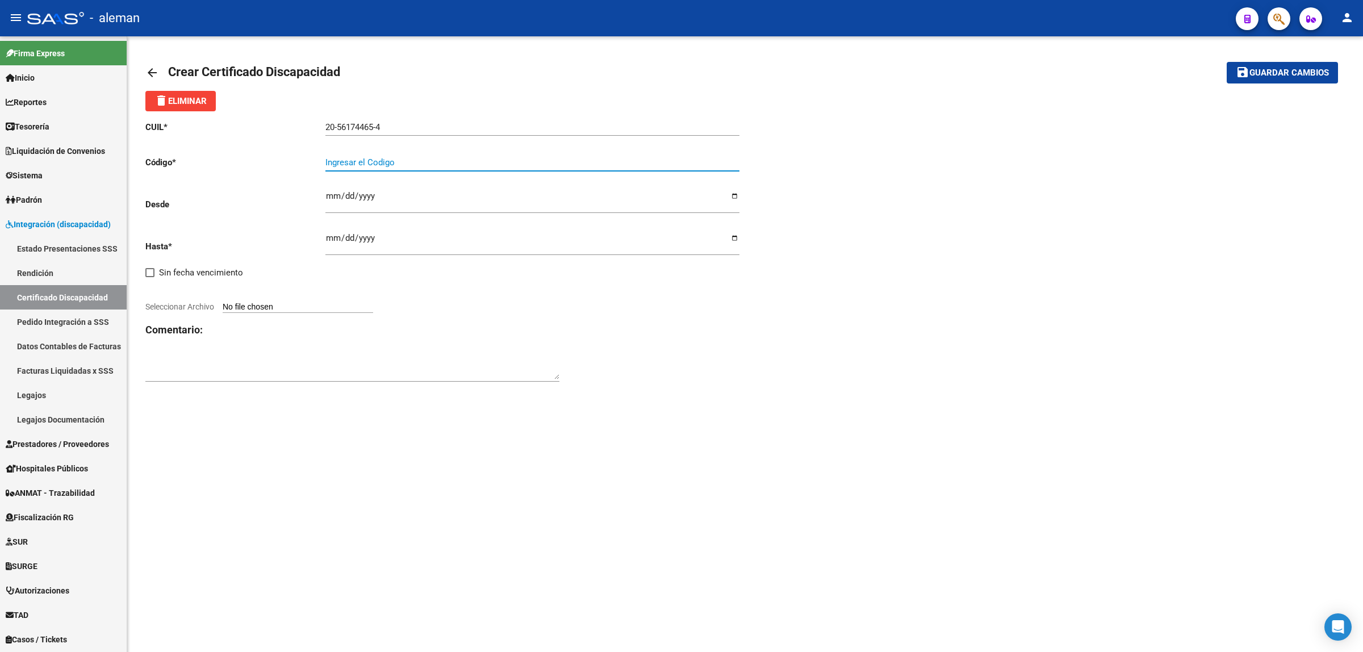
paste input "ARG-02-00056174465-20250415-20280415-CBA-13650"
type input "ARG02000561744652025041520280415CBA13650"
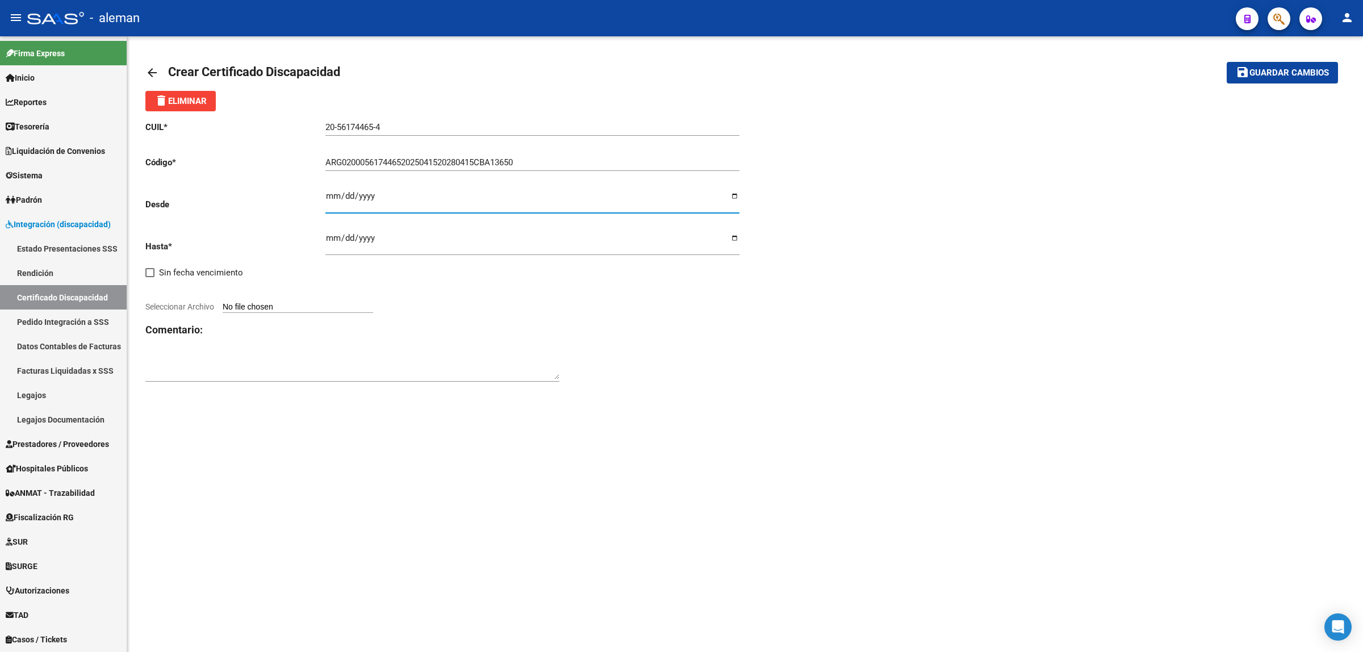
click at [338, 197] on input "Ingresar fec. Desde" at bounding box center [532, 200] width 414 height 18
type input "[DATE]"
click at [368, 237] on input "Ingresar fec. Hasta" at bounding box center [532, 242] width 414 height 18
click at [328, 236] on input "Ingresar fec. Hasta" at bounding box center [532, 242] width 414 height 18
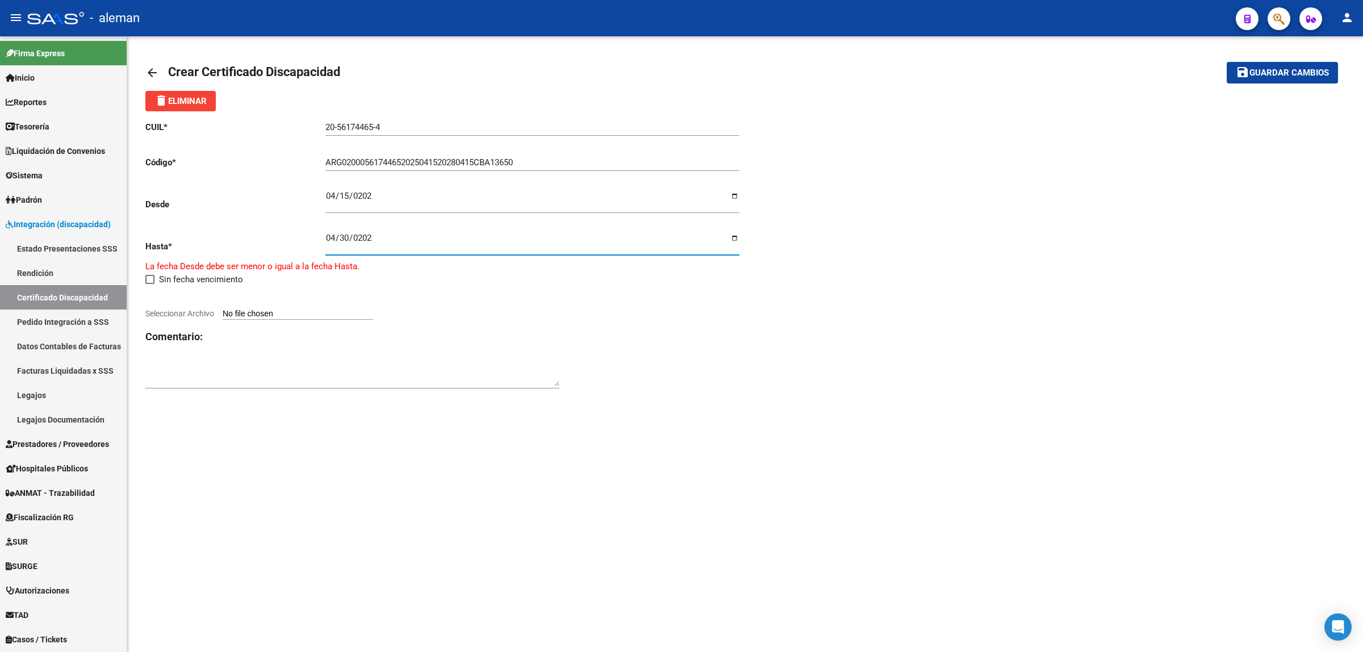
type input "[DATE]"
click at [257, 302] on input "Seleccionar Archivo" at bounding box center [298, 307] width 151 height 11
type input "C:\fakepath\pmhacud-66316420250517442.pdf"
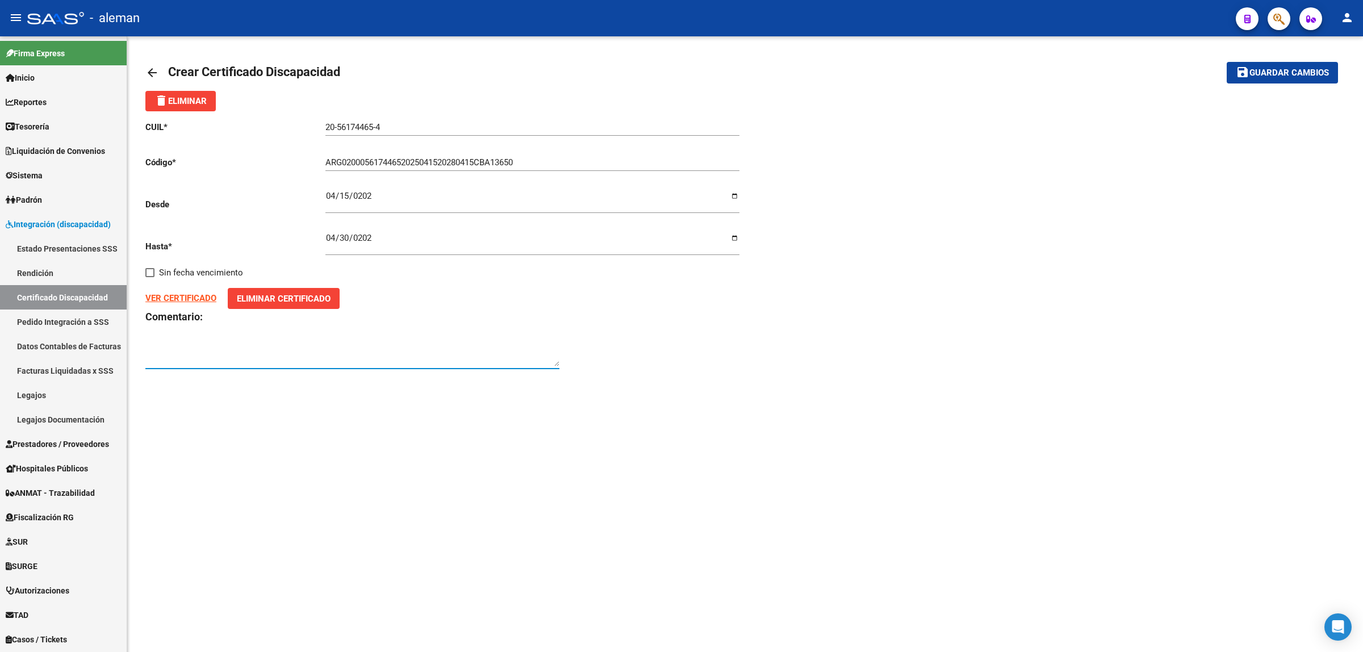
click at [268, 358] on textarea at bounding box center [352, 355] width 414 height 23
type textarea "f"
drag, startPoint x: 208, startPoint y: 350, endPoint x: 229, endPoint y: 400, distance: 54.2
click at [228, 409] on mat-sidenav-content "arrow_back Crear Certificado Discapacidad save Guardar cambios delete Eliminar …" at bounding box center [745, 344] width 1236 height 616
type textarea "Fecha de emisión 15/04/2025/ no se encuentran en el Padrón."
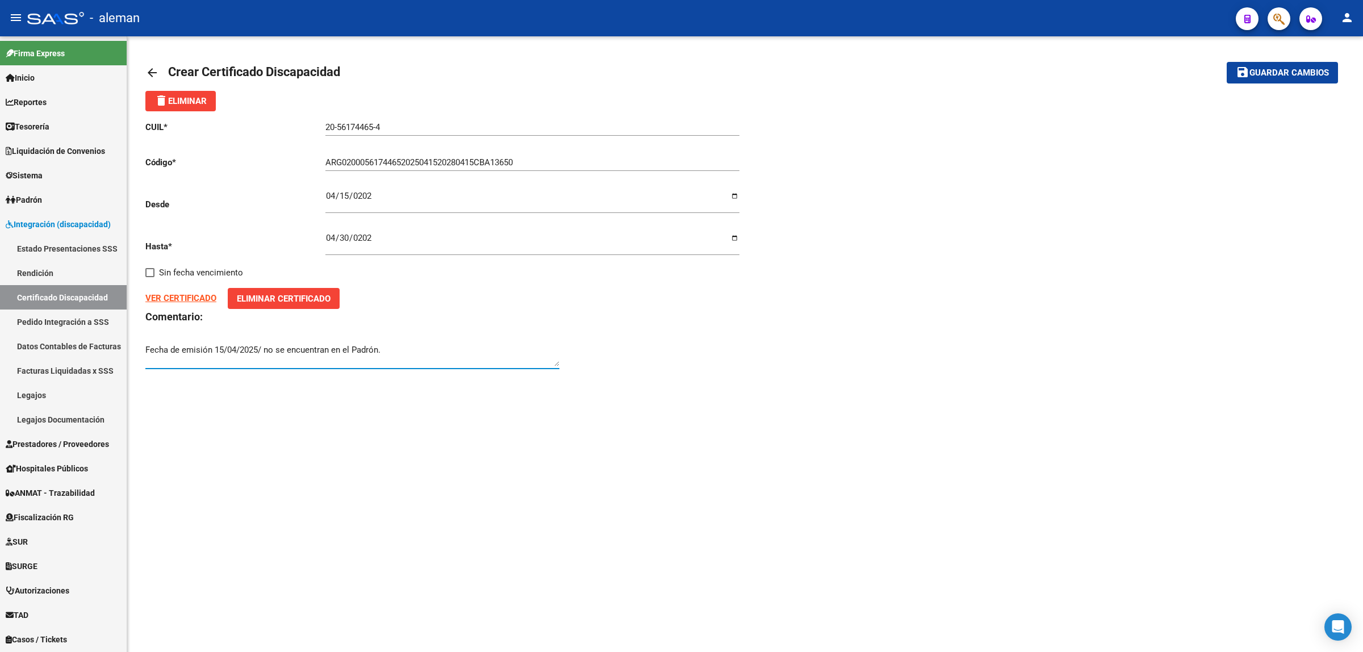
click at [1271, 72] on span "Guardar cambios" at bounding box center [1290, 73] width 80 height 10
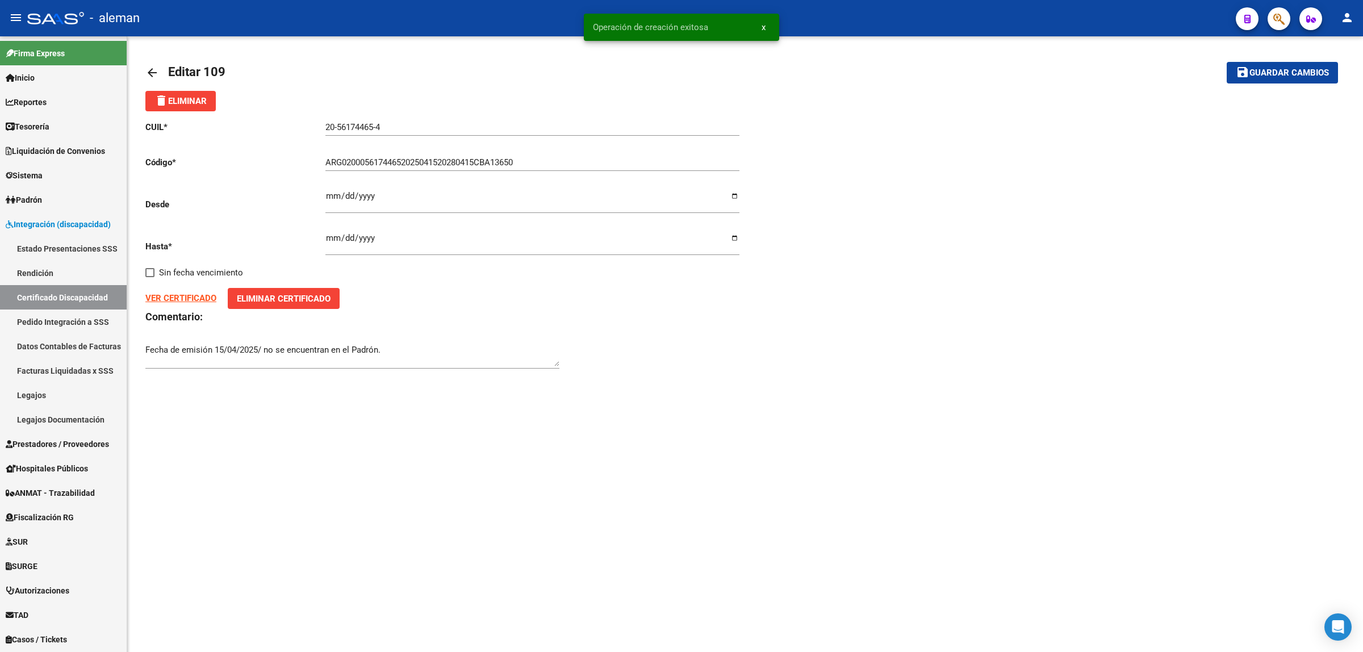
click at [147, 68] on mat-icon "arrow_back" at bounding box center [152, 73] width 14 height 14
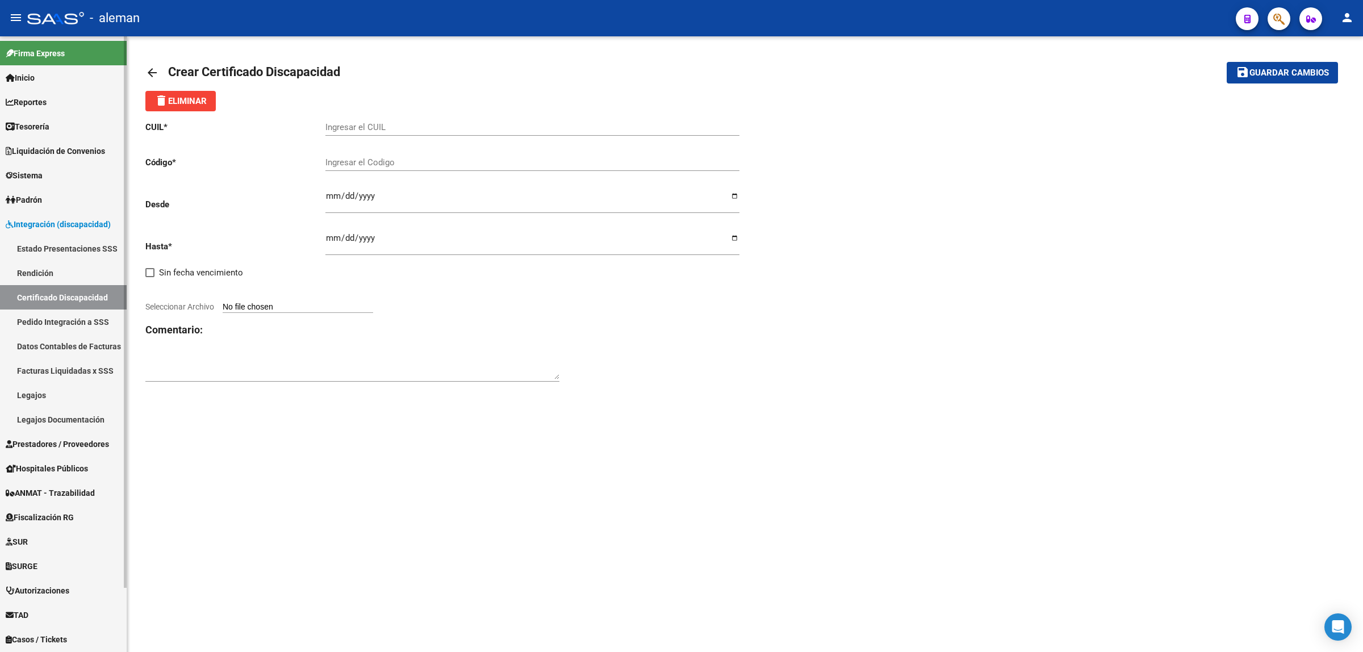
click at [66, 324] on link "Pedido Integración a SSS" at bounding box center [63, 322] width 127 height 24
